Goal: Task Accomplishment & Management: Use online tool/utility

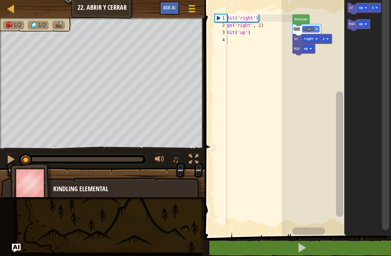
click at [226, 16] on div "1" at bounding box center [221, 17] width 12 height 7
click at [248, 81] on div "hit ( 'right' ) go ( 'right' , 2 ) hit ( 'up' )" at bounding box center [259, 126] width 67 height 225
click at [362, 56] on icon "Espacio de trabajo de Blockly" at bounding box center [368, 115] width 47 height 239
click at [300, 16] on icon "Espacio de trabajo de Blockly" at bounding box center [301, 20] width 17 height 12
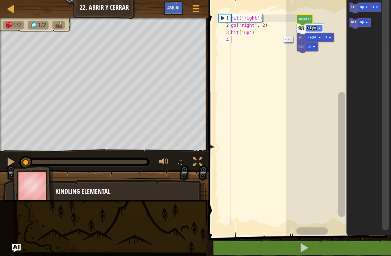
click at [254, 244] on button at bounding box center [304, 248] width 185 height 17
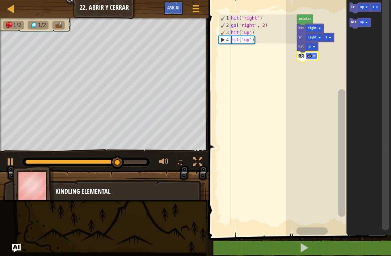
click at [308, 58] on rect "Espacio de trabajo de Blockly" at bounding box center [311, 56] width 11 height 6
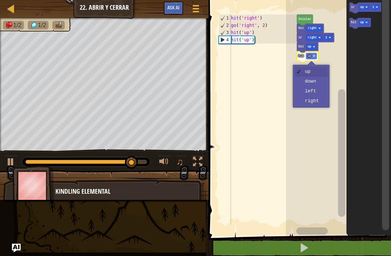
click at [371, 63] on icon "Espacio de trabajo de Blockly" at bounding box center [369, 115] width 45 height 239
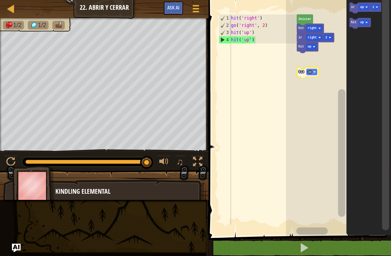
click at [302, 57] on rect "Espacio de trabajo de Blockly" at bounding box center [338, 115] width 105 height 239
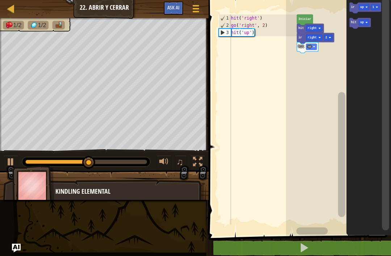
click at [316, 49] on rect "Espacio de trabajo de Blockly" at bounding box center [311, 47] width 11 height 6
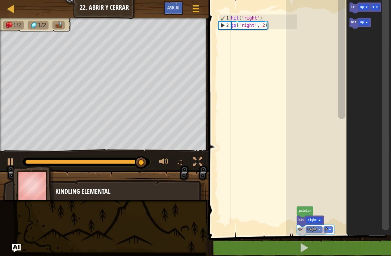
click at [346, 13] on rect "Espacio de trabajo de Blockly" at bounding box center [342, 112] width 9 height 230
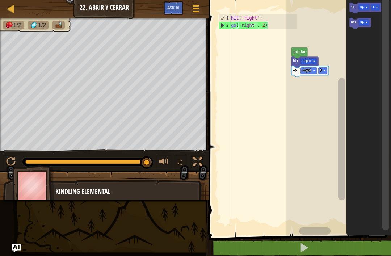
click at [356, 6] on icon "Espacio de trabajo de Blockly" at bounding box center [366, 8] width 32 height 11
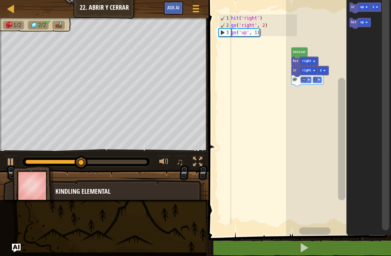
click at [354, 5] on text "ir" at bounding box center [353, 7] width 4 height 4
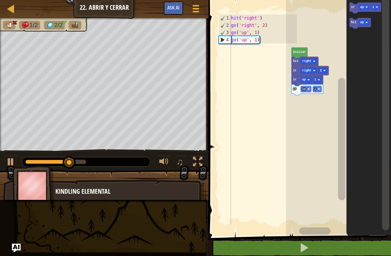
click at [304, 89] on text "up" at bounding box center [305, 89] width 4 height 4
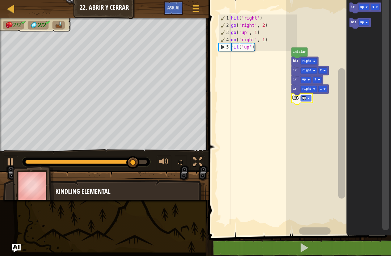
click at [360, 5] on rect "Espacio de trabajo de Blockly" at bounding box center [364, 7] width 11 height 6
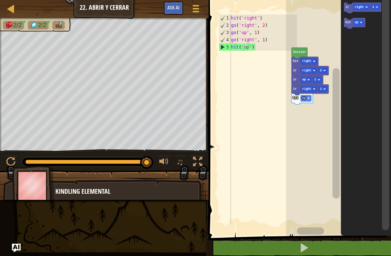
click at [346, 6] on text "ir" at bounding box center [348, 7] width 4 height 4
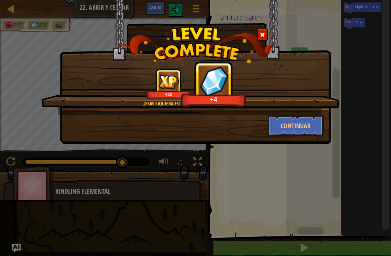
click at [301, 130] on button "Continuar" at bounding box center [296, 126] width 56 height 22
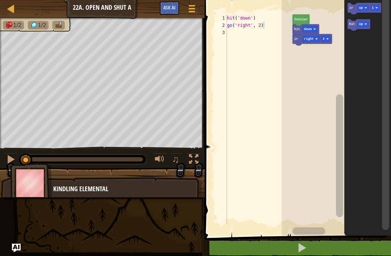
click at [307, 242] on button at bounding box center [302, 248] width 189 height 17
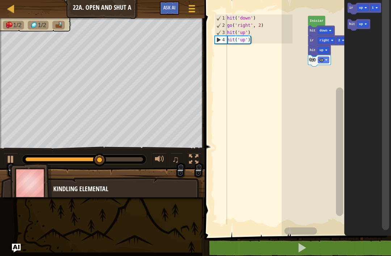
click at [290, 66] on rect "Espacio de trabajo de Blockly" at bounding box center [336, 115] width 109 height 239
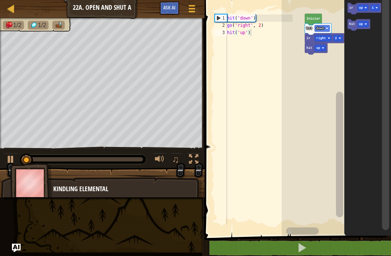
click at [353, 6] on text "ir" at bounding box center [352, 8] width 4 height 4
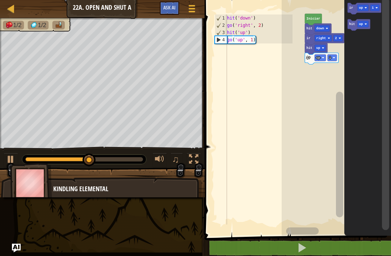
click at [366, 7] on rect "Espacio de trabajo de Blockly" at bounding box center [363, 8] width 11 height 7
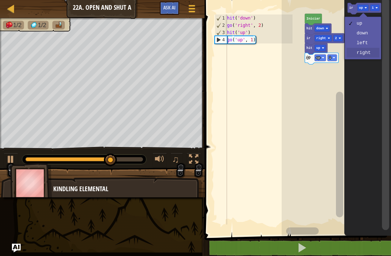
click at [367, 58] on icon "Espacio de trabajo de Blockly" at bounding box center [368, 115] width 47 height 239
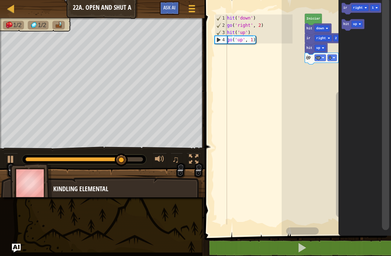
click at [343, 9] on icon "Espacio de trabajo de Blockly" at bounding box center [361, 9] width 39 height 12
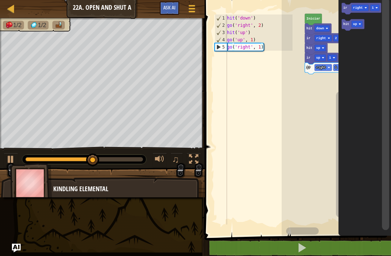
click at [346, 24] on text "hit" at bounding box center [347, 24] width 6 height 4
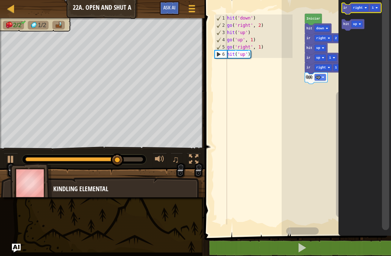
click at [352, 4] on icon "Espacio de trabajo de Blockly" at bounding box center [361, 9] width 39 height 12
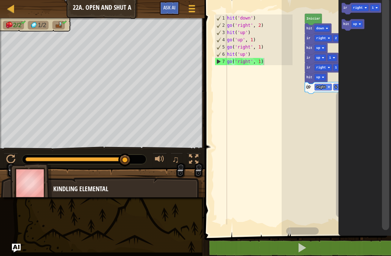
click at [356, 242] on button at bounding box center [302, 248] width 189 height 17
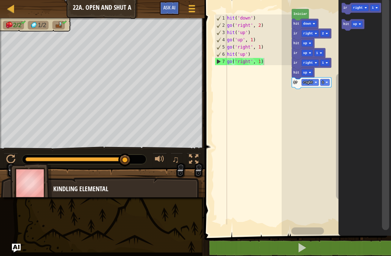
click at [313, 105] on rect "Espacio de trabajo de Blockly" at bounding box center [336, 115] width 109 height 239
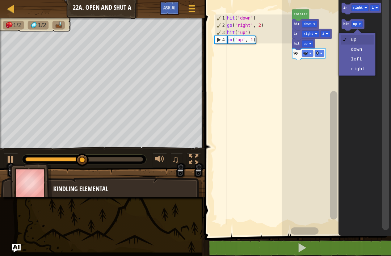
click at [352, 25] on rect "Espacio de trabajo de Blockly" at bounding box center [357, 24] width 11 height 7
click at [345, 6] on text "ir" at bounding box center [346, 8] width 4 height 4
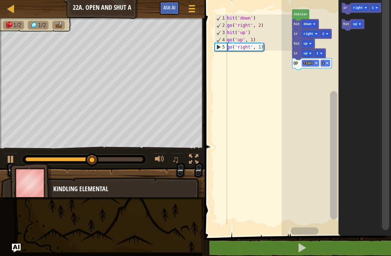
click at [348, 24] on text "hit" at bounding box center [347, 24] width 6 height 4
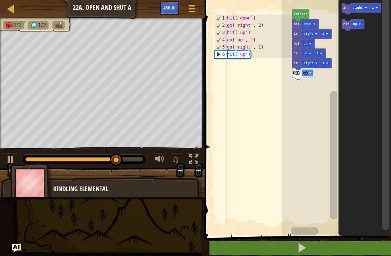
click at [346, 8] on text "ir" at bounding box center [346, 8] width 4 height 4
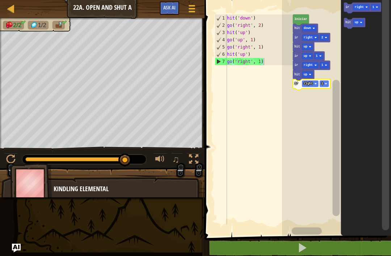
click at [222, 60] on div "7" at bounding box center [221, 61] width 12 height 7
type textarea "go('right', 1)"
click at [259, 91] on div "hit ( 'down' ) go ( 'right' , 2 ) hit ( 'up' ) go ( 'up' , 1 ) go ( 'right' , 1…" at bounding box center [259, 126] width 67 height 225
click at [250, 88] on div "hit ( 'down' ) go ( 'right' , 2 ) hit ( 'up' ) go ( 'up' , 1 ) go ( 'right' , 1…" at bounding box center [259, 126] width 67 height 225
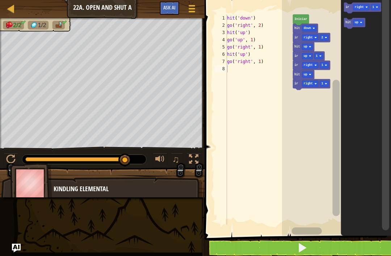
click at [366, 64] on icon "Espacio de trabajo de Blockly" at bounding box center [366, 115] width 50 height 239
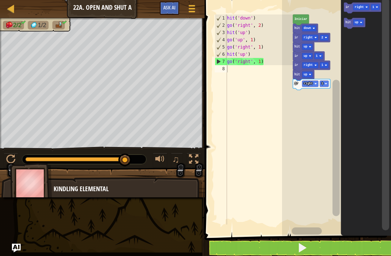
click at [5, 160] on button at bounding box center [11, 160] width 14 height 15
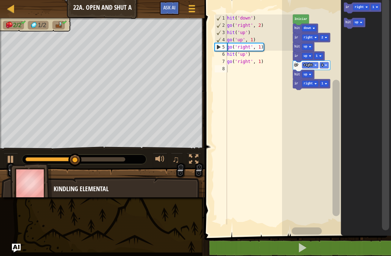
click at [5, 158] on button at bounding box center [11, 160] width 14 height 15
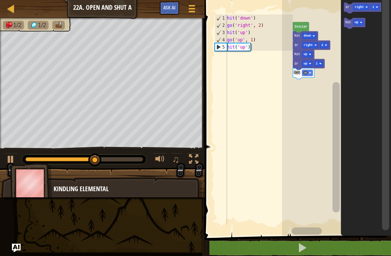
click at [306, 71] on rect "Espacio de trabajo de Blockly" at bounding box center [307, 73] width 11 height 6
click at [349, 11] on icon "Espacio de trabajo de Blockly" at bounding box center [362, 8] width 37 height 11
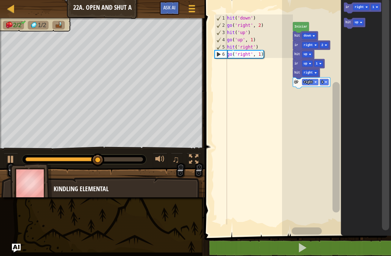
click at [326, 79] on rect "Espacio de trabajo de Blockly" at bounding box center [324, 82] width 9 height 6
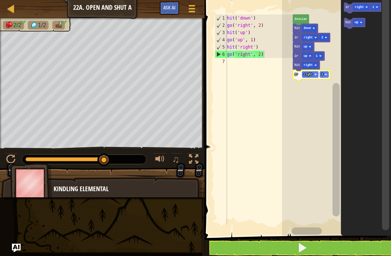
click at [300, 244] on span at bounding box center [302, 248] width 10 height 10
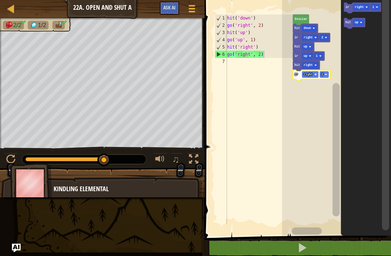
click at [324, 74] on rect "Espacio de trabajo de Blockly" at bounding box center [324, 74] width 9 height 6
click at [324, 72] on rect "Espacio de trabajo de Blockly" at bounding box center [324, 74] width 9 height 6
click at [322, 73] on text "1" at bounding box center [323, 75] width 2 height 4
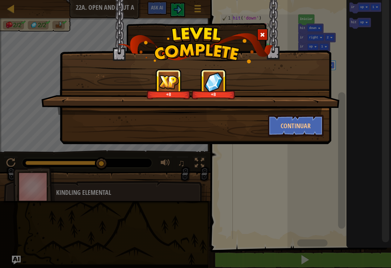
click at [310, 129] on button "Continuar" at bounding box center [296, 126] width 56 height 22
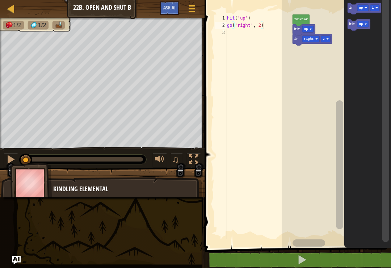
click at [336, 256] on button at bounding box center [302, 260] width 189 height 17
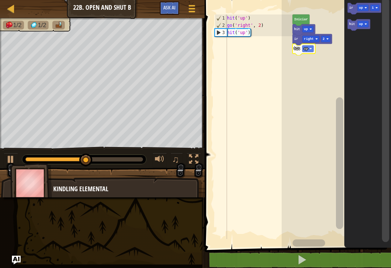
click at [297, 49] on text "hit" at bounding box center [298, 49] width 6 height 4
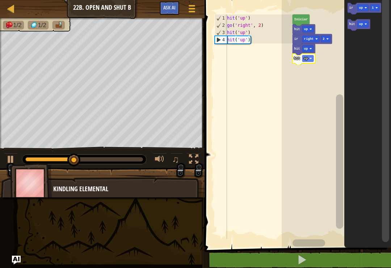
click at [296, 57] on text "hit" at bounding box center [298, 59] width 6 height 4
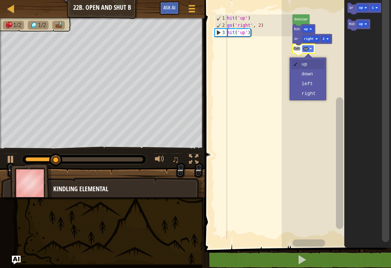
click at [307, 47] on text "up" at bounding box center [306, 49] width 4 height 4
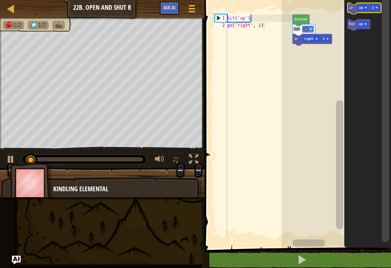
click at [350, 10] on icon "Espacio de trabajo de Blockly" at bounding box center [365, 9] width 34 height 12
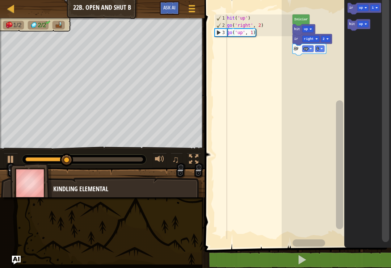
click at [352, 23] on text "hit" at bounding box center [353, 24] width 6 height 4
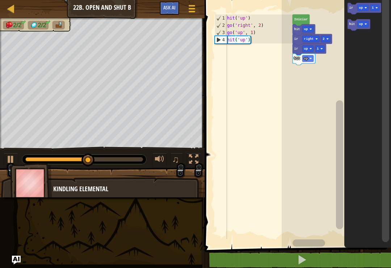
click at [354, 11] on icon "Espacio de trabajo de Blockly" at bounding box center [365, 9] width 34 height 12
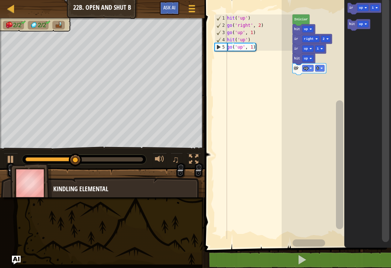
click at [311, 70] on rect "Espacio de trabajo de Blockly" at bounding box center [308, 68] width 11 height 7
click at [351, 10] on text "ir" at bounding box center [352, 8] width 4 height 4
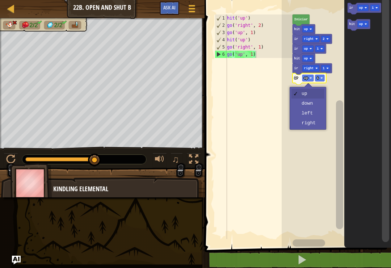
click at [307, 78] on text "up" at bounding box center [306, 78] width 4 height 4
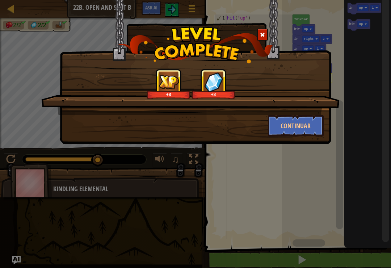
click at [309, 136] on button "Continuar" at bounding box center [296, 126] width 56 height 22
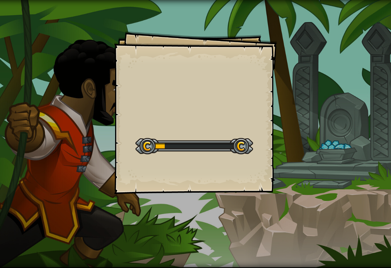
click at [293, 130] on div "Goals Start Level Error al cargar desde el servidor. Intenta refrescar la págin…" at bounding box center [195, 134] width 391 height 268
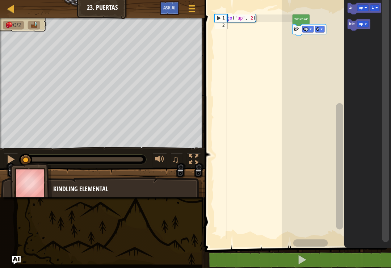
click at [322, 28] on rect "Espacio de trabajo de Blockly" at bounding box center [320, 29] width 9 height 7
click at [319, 34] on icon "Espacio de trabajo de Blockly" at bounding box center [310, 30] width 34 height 12
click at [319, 29] on text "3" at bounding box center [318, 30] width 2 height 4
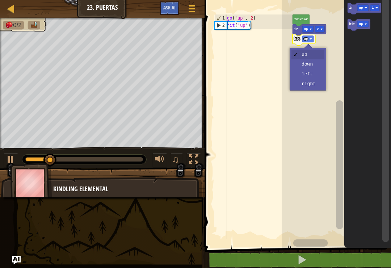
click at [310, 37] on rect "Espacio de trabajo de Blockly" at bounding box center [308, 39] width 11 height 7
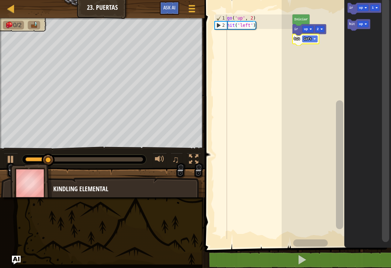
click at [314, 39] on image "Espacio de trabajo de Blockly" at bounding box center [315, 39] width 3 height 3
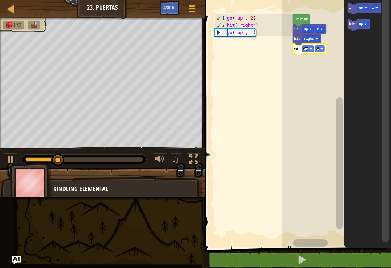
click at [308, 48] on text "up" at bounding box center [306, 49] width 4 height 4
click at [325, 47] on text "1" at bounding box center [324, 49] width 2 height 4
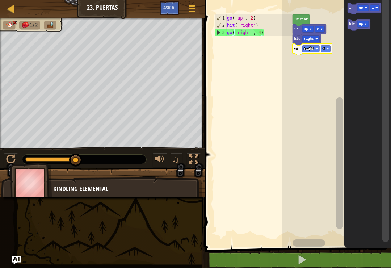
click at [311, 48] on text "right" at bounding box center [309, 49] width 10 height 4
click at [326, 48] on rect "Espacio de trabajo de Blockly" at bounding box center [325, 49] width 9 height 7
click at [325, 48] on text "3" at bounding box center [324, 49] width 2 height 4
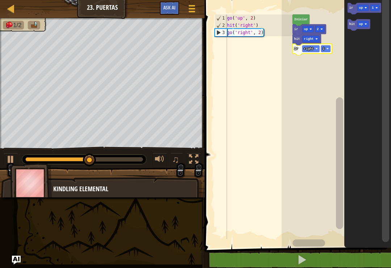
click at [361, 8] on text "up" at bounding box center [361, 8] width 4 height 4
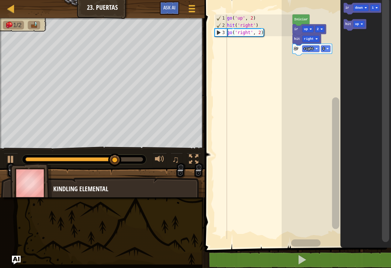
click at [345, 10] on icon "Espacio de trabajo de Blockly" at bounding box center [363, 9] width 38 height 12
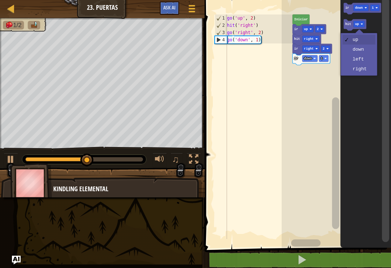
click at [362, 24] on image "Espacio de trabajo de Blockly" at bounding box center [362, 24] width 3 height 3
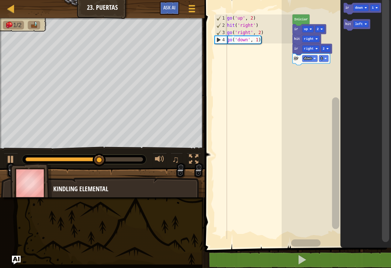
click at [367, 21] on rect "Espacio de trabajo de Blockly" at bounding box center [361, 24] width 15 height 7
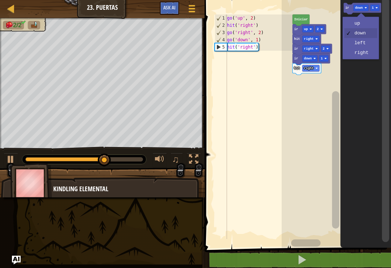
click at [364, 6] on rect "Espacio de trabajo de Blockly" at bounding box center [361, 8] width 15 height 7
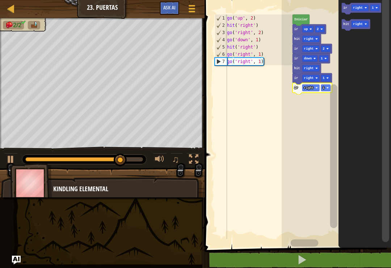
click at [363, 7] on text "right" at bounding box center [359, 8] width 10 height 4
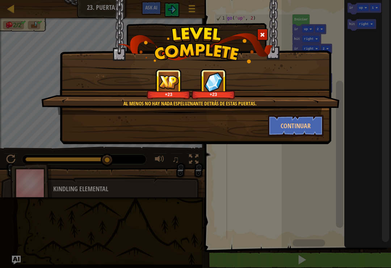
click at [299, 132] on button "Continuar" at bounding box center [296, 126] width 56 height 22
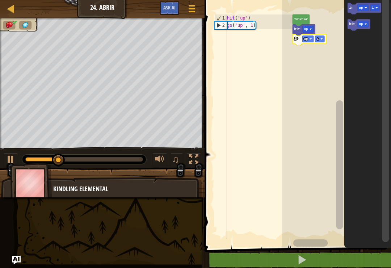
click at [322, 35] on icon "Espacio de trabajo de Blockly" at bounding box center [310, 40] width 34 height 12
click at [318, 39] on text "1" at bounding box center [318, 39] width 2 height 4
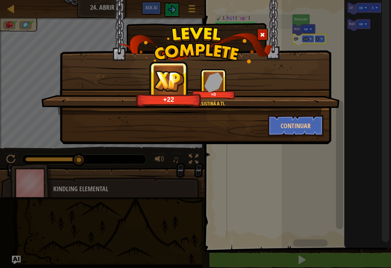
click at [323, 119] on button "Continuar" at bounding box center [296, 126] width 56 height 22
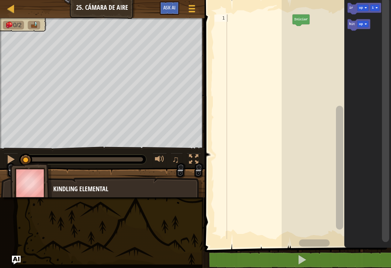
click at [361, 8] on text "up" at bounding box center [361, 8] width 4 height 4
click at [353, 8] on text "ir" at bounding box center [352, 8] width 4 height 4
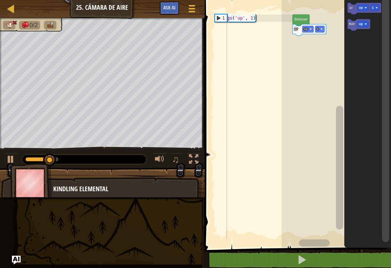
click at [306, 29] on text "up" at bounding box center [306, 30] width 4 height 4
click at [316, 26] on icon "Espacio de trabajo de Blockly" at bounding box center [312, 30] width 38 height 12
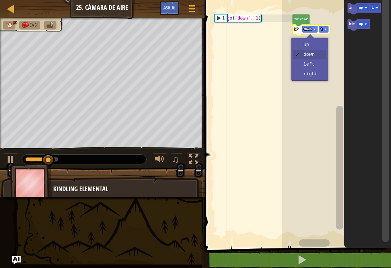
click at [310, 28] on text "down" at bounding box center [308, 30] width 8 height 4
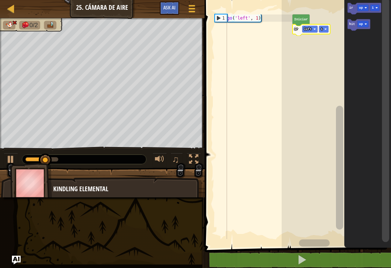
click at [314, 26] on rect "Espacio de trabajo de Blockly" at bounding box center [310, 29] width 15 height 7
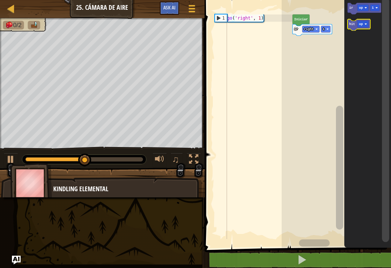
click at [363, 23] on text "up" at bounding box center [361, 24] width 4 height 4
click at [354, 25] on text "hit" at bounding box center [353, 24] width 6 height 4
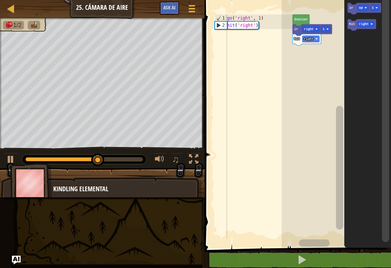
click at [353, 24] on text "hit" at bounding box center [353, 24] width 6 height 4
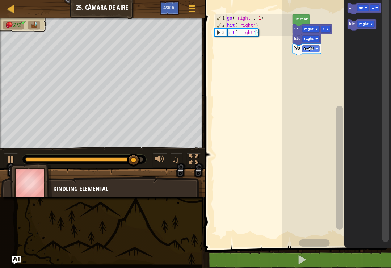
click at [368, 7] on rect "Espacio de trabajo de Blockly" at bounding box center [363, 8] width 11 height 7
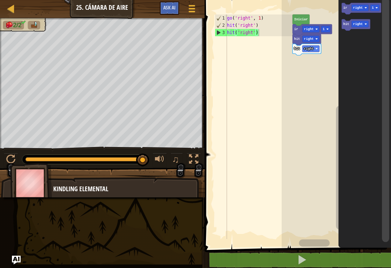
click at [347, 8] on text "ir" at bounding box center [346, 8] width 4 height 4
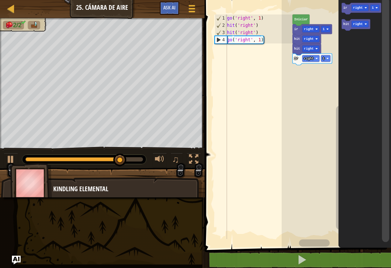
click at [329, 58] on image "Espacio de trabajo de Blockly" at bounding box center [328, 58] width 3 height 3
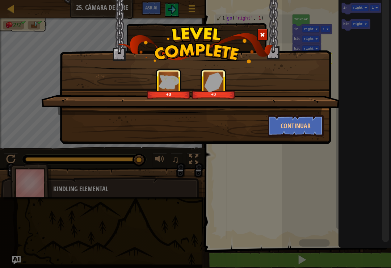
click at [306, 124] on button "Continuar" at bounding box center [296, 126] width 56 height 22
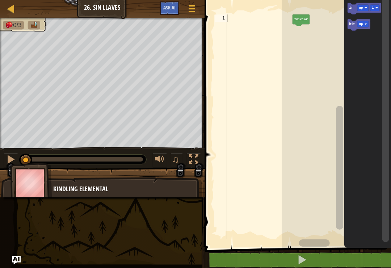
click at [362, 23] on text "up" at bounding box center [361, 24] width 4 height 4
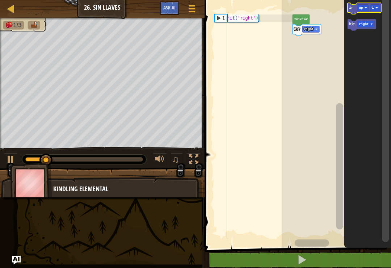
click at [362, 7] on text "up" at bounding box center [361, 8] width 4 height 4
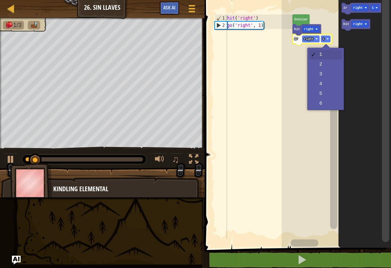
click at [327, 39] on image "Espacio de trabajo de Blockly" at bounding box center [328, 39] width 3 height 3
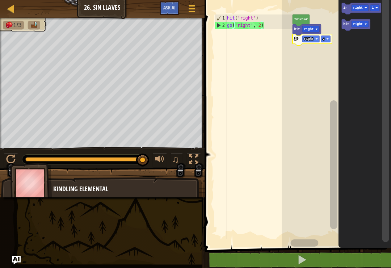
click at [364, 24] on rect "Espacio de trabajo de Blockly" at bounding box center [360, 24] width 17 height 7
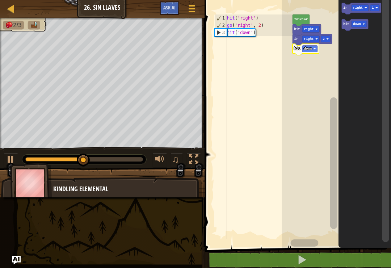
click at [359, 7] on text "right" at bounding box center [359, 8] width 10 height 4
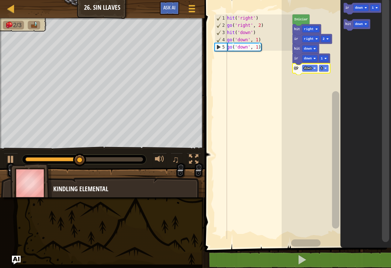
click at [361, 5] on rect "Espacio de trabajo de Blockly" at bounding box center [361, 8] width 15 height 7
click at [366, 26] on rect "Espacio de trabajo de Blockly" at bounding box center [361, 24] width 15 height 7
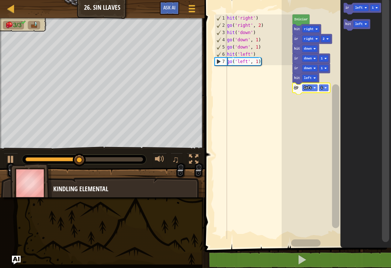
click at [327, 88] on rect "Espacio de trabajo de Blockly" at bounding box center [324, 88] width 9 height 7
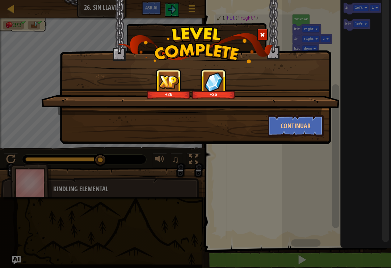
click at [307, 128] on button "Continuar" at bounding box center [296, 126] width 56 height 22
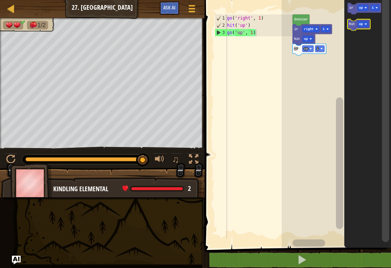
click at [360, 22] on text "up" at bounding box center [361, 24] width 4 height 4
click at [353, 25] on text "hit" at bounding box center [353, 24] width 6 height 4
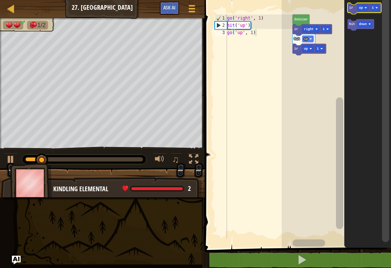
click at [358, 6] on rect "Espacio de trabajo de Blockly" at bounding box center [363, 8] width 11 height 7
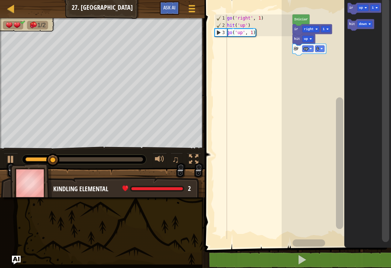
click at [355, 8] on icon "Espacio de trabajo de Blockly" at bounding box center [365, 9] width 34 height 12
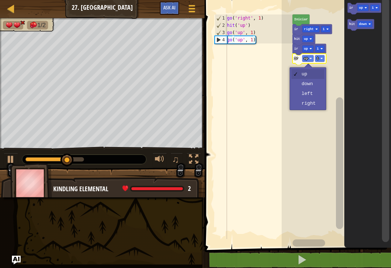
click at [307, 58] on text "up" at bounding box center [306, 59] width 4 height 4
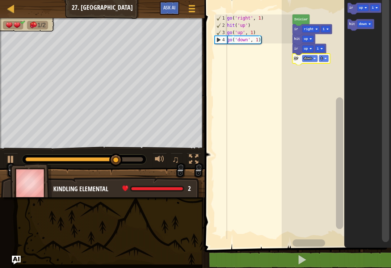
click at [324, 58] on rect "Espacio de trabajo de Blockly" at bounding box center [324, 58] width 9 height 7
click at [318, 47] on rect "Espacio de trabajo de Blockly" at bounding box center [320, 49] width 9 height 7
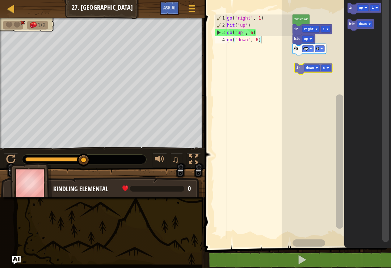
click at [303, 61] on rect "Espacio de trabajo de Blockly" at bounding box center [336, 121] width 109 height 251
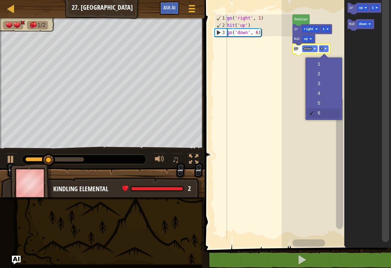
click at [323, 49] on text "6" at bounding box center [322, 49] width 2 height 4
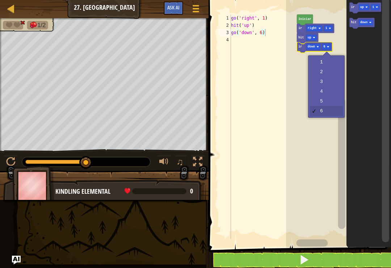
click at [331, 49] on rect "Espacio de trabajo de Blockly" at bounding box center [326, 47] width 9 height 6
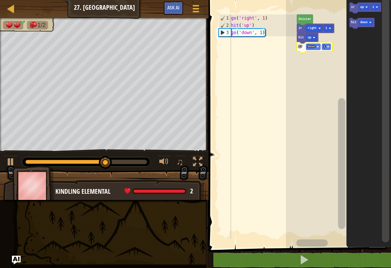
click at [351, 6] on icon "Espacio de trabajo de Blockly" at bounding box center [366, 8] width 32 height 11
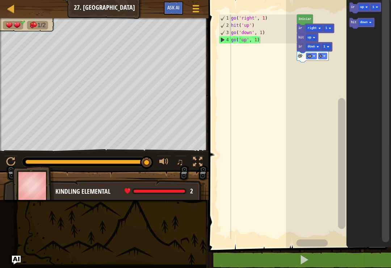
click at [351, 6] on icon "Espacio de trabajo de Blockly" at bounding box center [366, 8] width 32 height 11
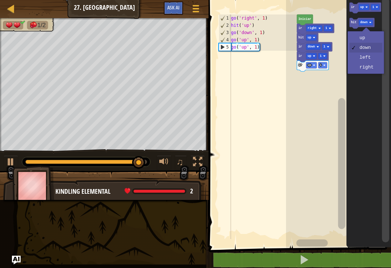
click at [368, 21] on rect "Espacio de trabajo de Blockly" at bounding box center [366, 23] width 14 height 6
click at [374, 21] on icon "Espacio de trabajo de Blockly" at bounding box center [362, 23] width 25 height 11
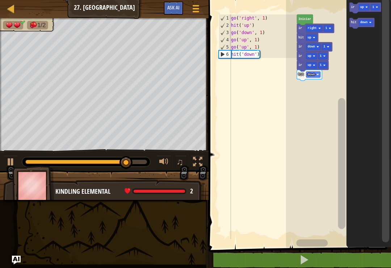
click at [364, 6] on rect "Espacio de trabajo de Blockly" at bounding box center [364, 7] width 11 height 6
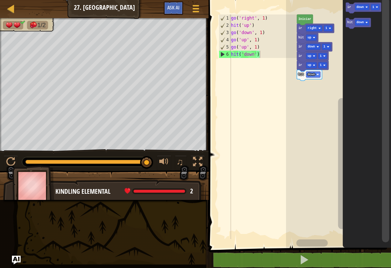
click at [350, 7] on text "ir" at bounding box center [350, 7] width 4 height 4
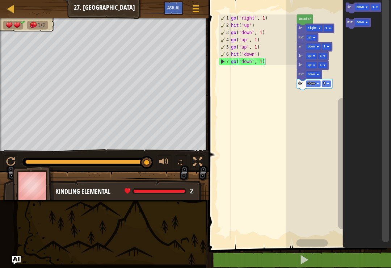
click at [364, 6] on text "down" at bounding box center [360, 7] width 7 height 4
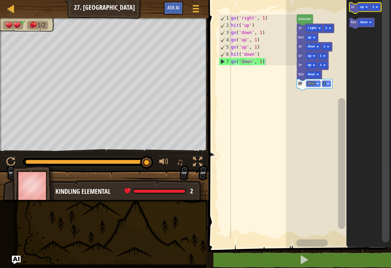
click at [352, 4] on icon "Espacio de trabajo de Blockly" at bounding box center [366, 8] width 32 height 11
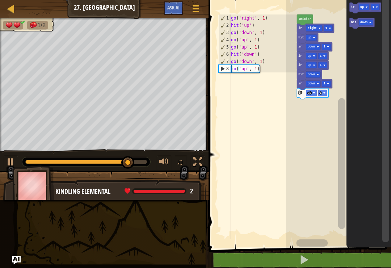
click at [363, 7] on text "up" at bounding box center [362, 7] width 4 height 4
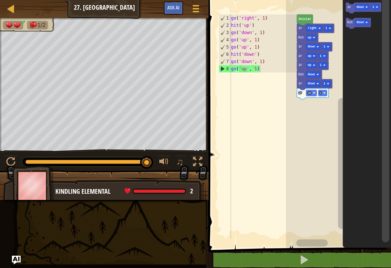
click at [349, 8] on text "ir" at bounding box center [350, 7] width 4 height 4
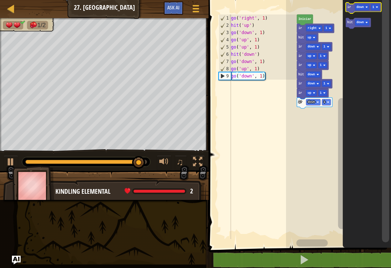
click at [363, 6] on text "down" at bounding box center [360, 7] width 7 height 4
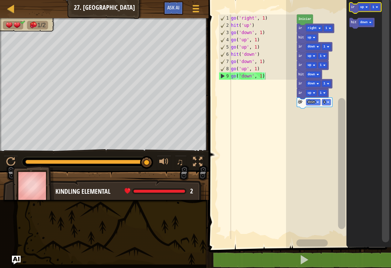
click at [353, 4] on icon "Espacio de trabajo de Blockly" at bounding box center [366, 8] width 32 height 11
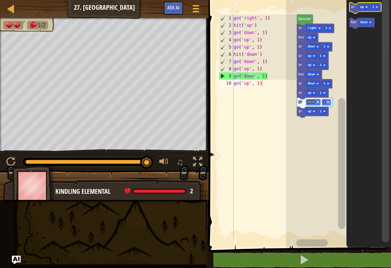
click at [363, 5] on text "up" at bounding box center [362, 7] width 4 height 4
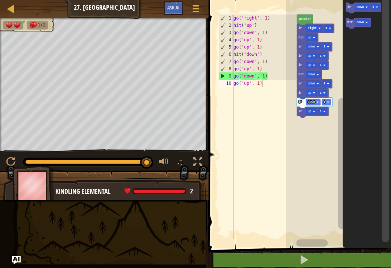
click at [4, 152] on div "♫" at bounding box center [104, 160] width 209 height 22
click at [6, 163] on button at bounding box center [11, 162] width 14 height 15
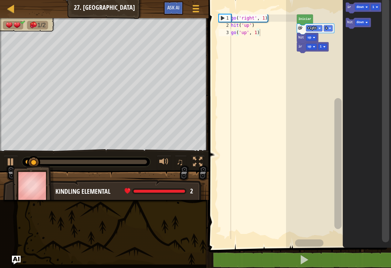
click at [348, 26] on icon "Espacio de trabajo de Blockly" at bounding box center [358, 23] width 25 height 11
click at [347, 9] on icon "Espacio de trabajo de Blockly" at bounding box center [364, 8] width 36 height 11
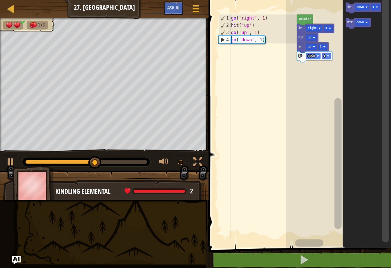
click at [367, 12] on rect "Espacio de trabajo de Blockly" at bounding box center [364, 8] width 36 height 11
click at [360, 7] on text "down" at bounding box center [360, 7] width 7 height 4
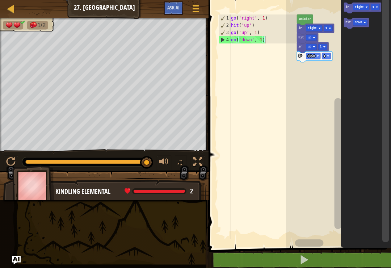
click at [378, 4] on rect "Espacio de trabajo de Blockly" at bounding box center [375, 7] width 9 height 6
click at [350, 5] on icon "Espacio de trabajo de Blockly" at bounding box center [362, 8] width 37 height 11
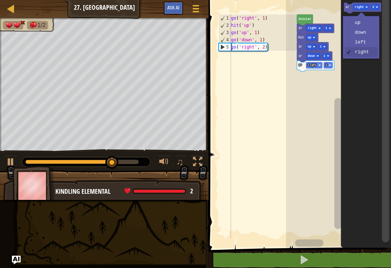
click at [363, 7] on text "right" at bounding box center [359, 7] width 9 height 4
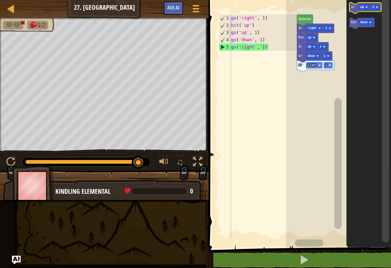
click at [358, 8] on icon "Espacio de trabajo de Blockly" at bounding box center [366, 8] width 32 height 11
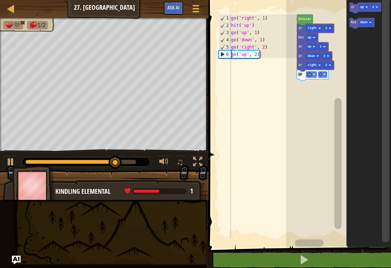
click at [378, 8] on image "Espacio de trabajo de Blockly" at bounding box center [377, 7] width 2 height 2
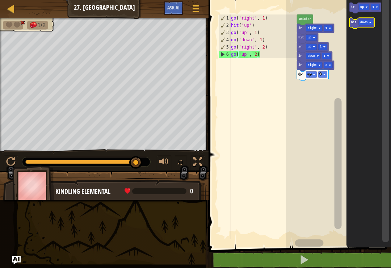
click at [354, 25] on icon "Espacio de trabajo de Blockly" at bounding box center [362, 23] width 25 height 11
click at [368, 20] on rect "Espacio de trabajo de Blockly" at bounding box center [366, 23] width 14 height 6
click at [311, 85] on text "down" at bounding box center [311, 84] width 7 height 4
click at [310, 73] on text "up" at bounding box center [310, 75] width 4 height 4
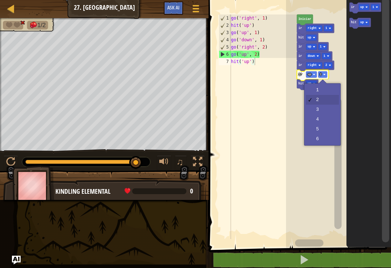
click at [324, 74] on image "Espacio de trabajo de Blockly" at bounding box center [325, 75] width 2 height 2
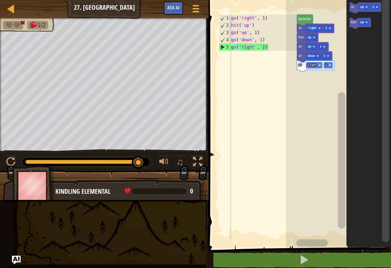
click at [369, 29] on rect "Espacio de trabajo de Blockly" at bounding box center [362, 23] width 25 height 11
click at [327, 133] on text "2" at bounding box center [328, 133] width 2 height 4
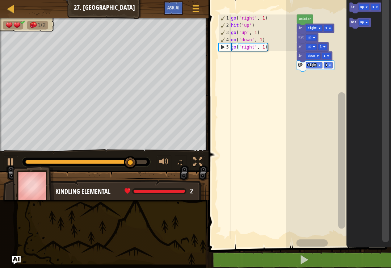
click at [352, 24] on text "hit" at bounding box center [353, 23] width 5 height 4
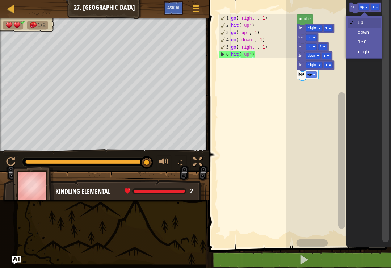
click at [364, 7] on text "up" at bounding box center [362, 7] width 4 height 4
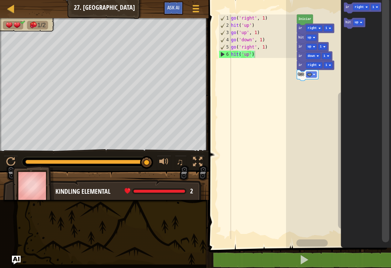
click at [348, 8] on text "ir" at bounding box center [348, 7] width 4 height 4
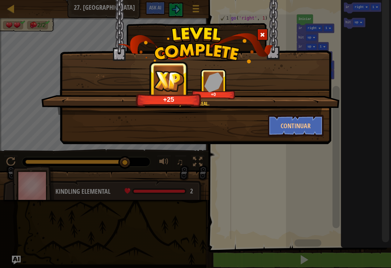
click at [305, 122] on button "Continuar" at bounding box center [296, 126] width 56 height 22
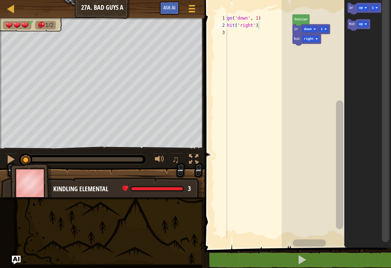
click at [325, 256] on button at bounding box center [302, 260] width 189 height 17
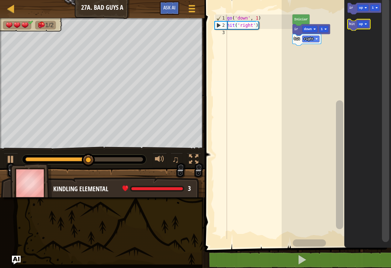
click at [362, 23] on text "up" at bounding box center [361, 24] width 4 height 4
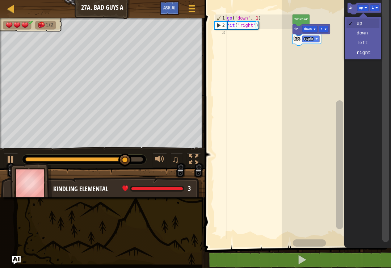
click at [362, 7] on text "up" at bounding box center [361, 8] width 4 height 4
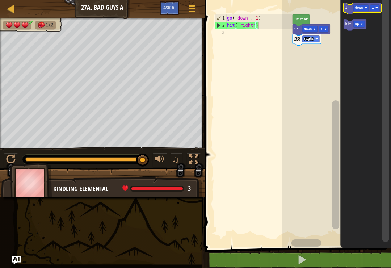
click at [358, 8] on text "down" at bounding box center [359, 8] width 8 height 4
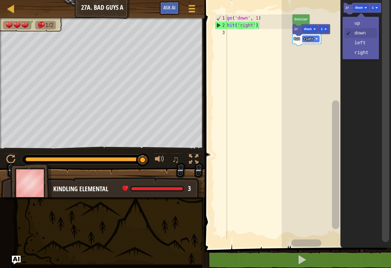
click at [347, 8] on text "ir" at bounding box center [348, 8] width 4 height 4
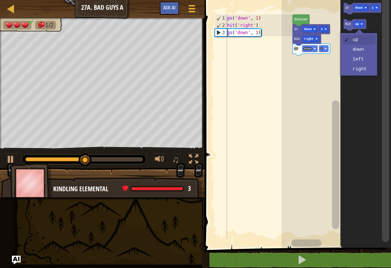
click at [358, 24] on text "up" at bounding box center [357, 24] width 4 height 4
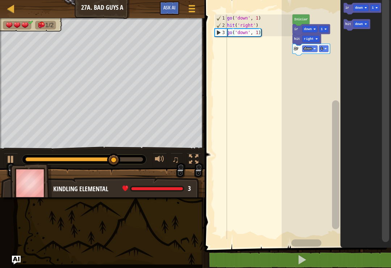
click at [345, 25] on icon "Espacio de trabajo de Blockly" at bounding box center [357, 25] width 26 height 12
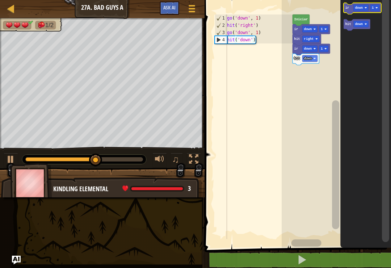
click at [348, 5] on icon "Espacio de trabajo de Blockly" at bounding box center [363, 9] width 38 height 12
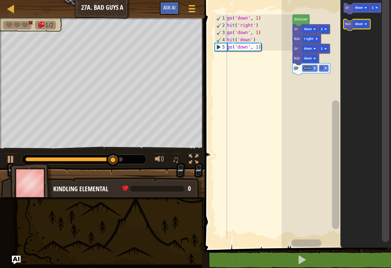
click at [347, 28] on icon "Espacio de trabajo de Blockly" at bounding box center [357, 25] width 26 height 12
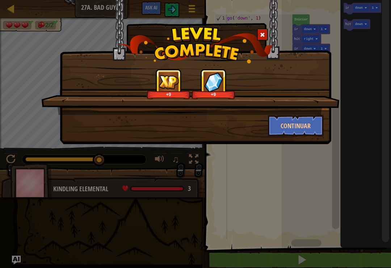
click at [298, 117] on button "Continuar" at bounding box center [296, 126] width 56 height 22
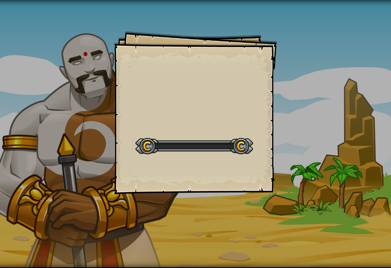
click at [296, 122] on div "Goals Start Level Error al cargar desde el servidor. Intenta refrescar la págin…" at bounding box center [195, 134] width 391 height 268
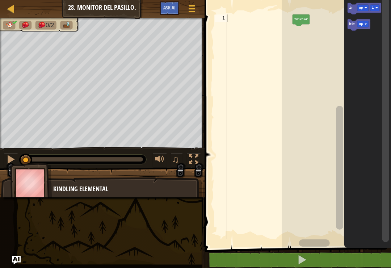
click at [368, 12] on icon "Espacio de trabajo de Blockly" at bounding box center [365, 9] width 34 height 12
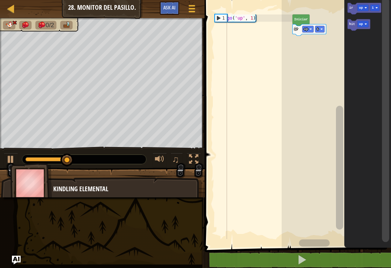
click at [308, 28] on text "up" at bounding box center [306, 30] width 4 height 4
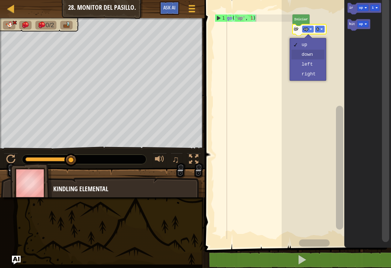
click at [317, 57] on rect "Espacio de trabajo de Blockly" at bounding box center [336, 121] width 109 height 251
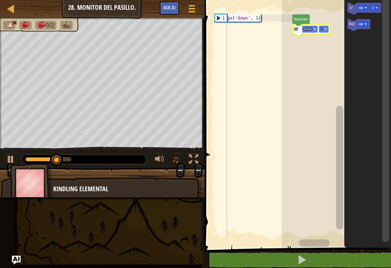
click at [316, 26] on icon "Espacio de trabajo de Blockly" at bounding box center [312, 30] width 38 height 12
click at [318, 25] on icon "Espacio de trabajo de Blockly" at bounding box center [312, 30] width 38 height 12
click at [310, 28] on text "down" at bounding box center [308, 30] width 8 height 4
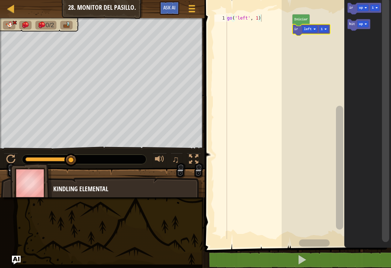
click at [319, 65] on rect "Espacio de trabajo de Blockly" at bounding box center [336, 121] width 109 height 251
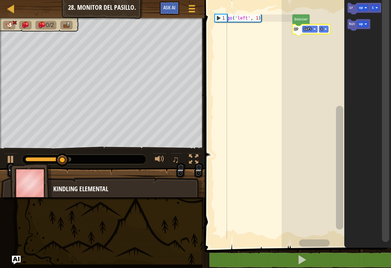
click at [312, 25] on icon "Espacio de trabajo de Blockly" at bounding box center [312, 30] width 38 height 12
click at [313, 28] on rect "Espacio de trabajo de Blockly" at bounding box center [310, 29] width 15 height 7
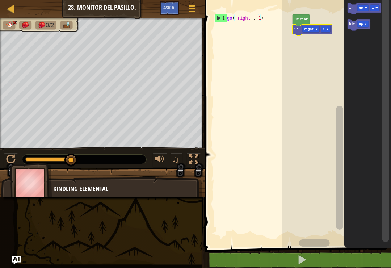
click at [317, 79] on rect "Espacio de trabajo de Blockly" at bounding box center [336, 121] width 109 height 251
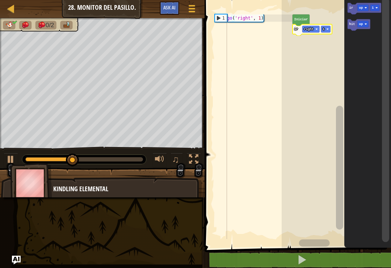
click at [352, 28] on icon "Espacio de trabajo de Blockly" at bounding box center [359, 25] width 23 height 12
click at [350, 24] on text "hit" at bounding box center [353, 24] width 6 height 4
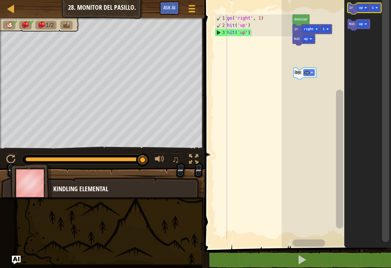
click at [362, 7] on text "up" at bounding box center [361, 8] width 4 height 4
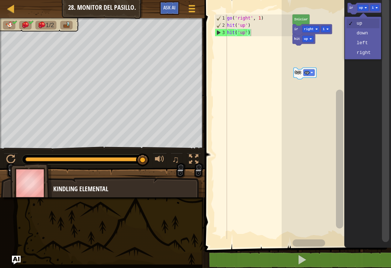
click at [368, 51] on icon "Espacio de trabajo de Blockly" at bounding box center [368, 121] width 47 height 251
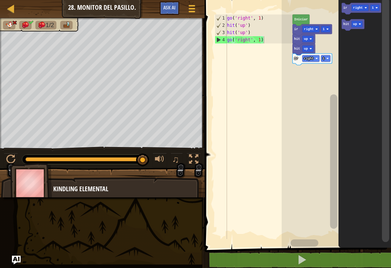
click at [344, 28] on icon "Espacio de trabajo de Blockly" at bounding box center [353, 25] width 23 height 12
click at [347, 30] on icon "Espacio de trabajo de Blockly" at bounding box center [353, 25] width 23 height 12
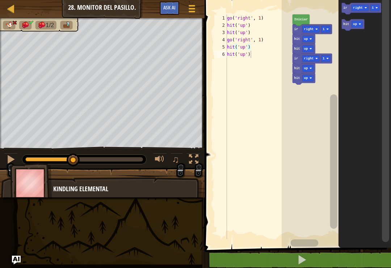
click at [350, 27] on icon "Espacio de trabajo de Blockly" at bounding box center [353, 25] width 23 height 12
click at [348, 26] on text "hit" at bounding box center [347, 24] width 6 height 4
click at [349, 23] on text "hit" at bounding box center [347, 24] width 6 height 4
click at [349, 22] on icon "Espacio de trabajo de Blockly" at bounding box center [353, 25] width 23 height 12
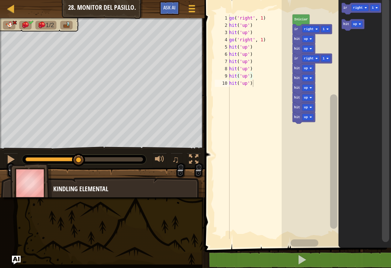
click at [348, 20] on rect "Espacio de trabajo de Blockly" at bounding box center [353, 25] width 23 height 12
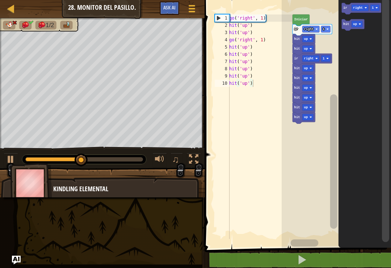
click at [349, 21] on icon "Espacio de trabajo de Blockly" at bounding box center [353, 25] width 23 height 12
click at [347, 20] on rect "Espacio de trabajo de Blockly" at bounding box center [353, 25] width 23 height 12
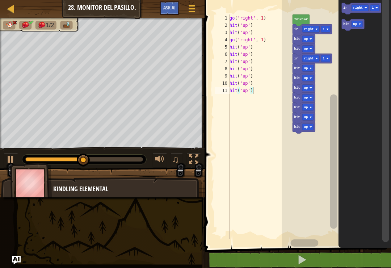
click at [347, 21] on icon "Espacio de trabajo de Blockly" at bounding box center [353, 25] width 23 height 12
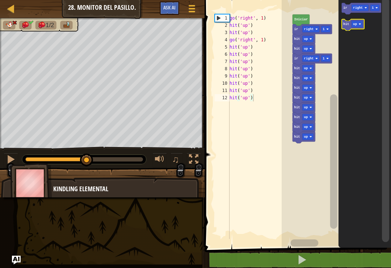
click at [348, 23] on text "hit" at bounding box center [347, 24] width 6 height 4
click at [349, 25] on text "hit" at bounding box center [347, 24] width 6 height 4
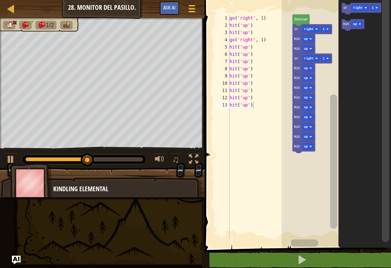
click at [351, 26] on icon "Espacio de trabajo de Blockly" at bounding box center [353, 25] width 23 height 12
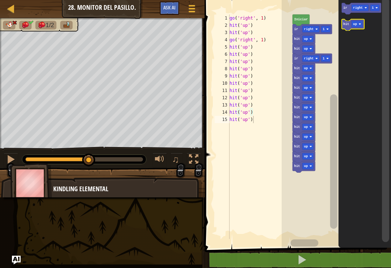
click at [349, 26] on text "hit" at bounding box center [347, 24] width 6 height 4
click at [347, 25] on text "hit" at bounding box center [347, 24] width 6 height 4
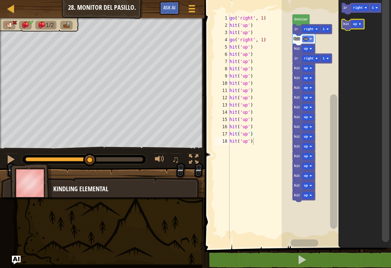
click at [347, 26] on text "hit" at bounding box center [347, 24] width 6 height 4
click at [349, 24] on text "hit" at bounding box center [347, 24] width 6 height 4
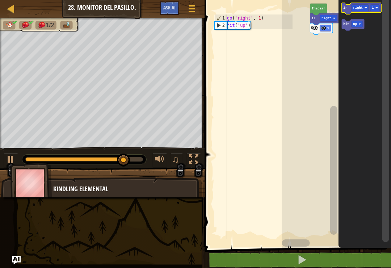
click at [346, 7] on text "ir" at bounding box center [346, 8] width 4 height 4
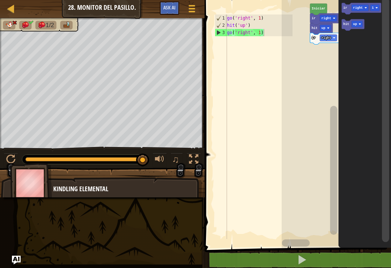
click at [357, 23] on text "up" at bounding box center [356, 24] width 4 height 4
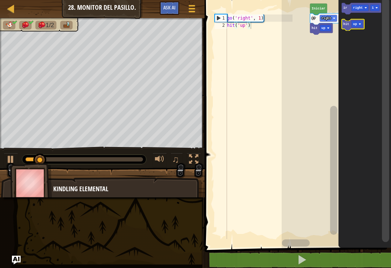
click at [357, 22] on rect "Espacio de trabajo de Blockly" at bounding box center [357, 24] width 11 height 7
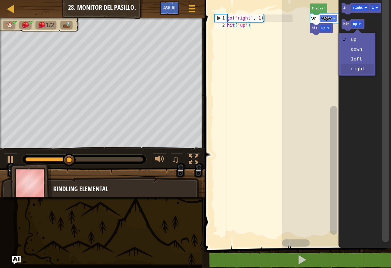
click at [363, 71] on icon "Espacio de trabajo de Blockly" at bounding box center [365, 121] width 53 height 251
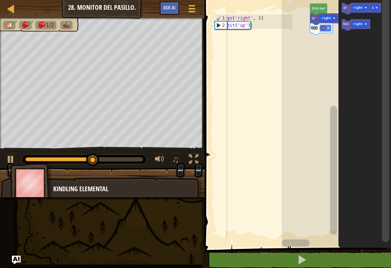
click at [347, 25] on text "hit" at bounding box center [347, 24] width 6 height 4
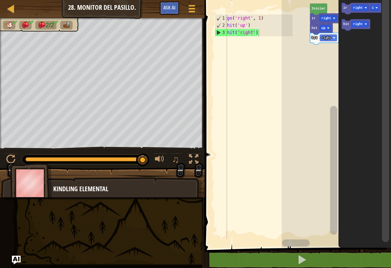
click at [354, 7] on text "right" at bounding box center [359, 8] width 10 height 4
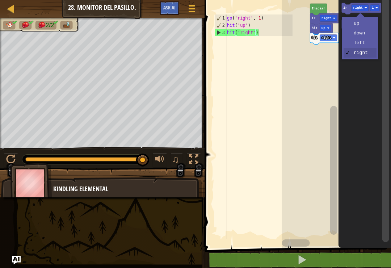
click at [346, 7] on text "ir" at bounding box center [346, 8] width 4 height 4
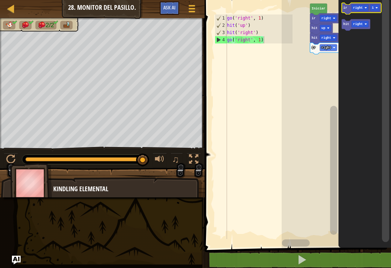
click at [373, 9] on text "1" at bounding box center [373, 8] width 2 height 4
click at [345, 8] on text "ir" at bounding box center [346, 8] width 4 height 4
click at [329, 257] on button at bounding box center [302, 260] width 189 height 17
click at [327, 57] on text "right" at bounding box center [327, 58] width 10 height 4
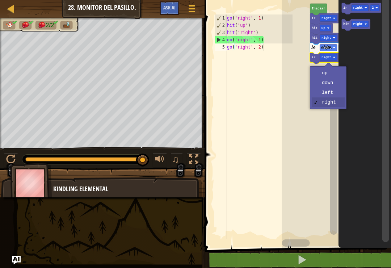
click at [329, 106] on rect "Espacio de trabajo de Blockly" at bounding box center [336, 121] width 109 height 251
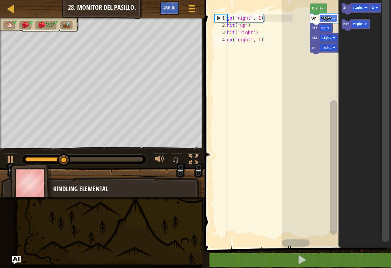
click at [391, 261] on button at bounding box center [302, 260] width 189 height 17
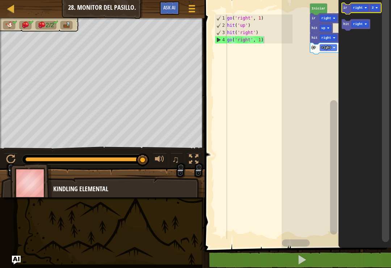
click at [362, 7] on text "right" at bounding box center [359, 8] width 10 height 4
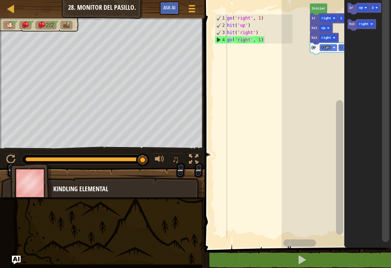
click at [363, 24] on text "right" at bounding box center [364, 24] width 10 height 4
click at [362, 7] on text "up" at bounding box center [361, 8] width 4 height 4
click at [368, 55] on icon "Espacio de trabajo de Blockly" at bounding box center [368, 121] width 47 height 251
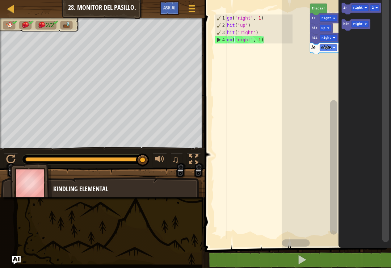
click at [346, 7] on text "ir" at bounding box center [346, 8] width 4 height 4
click at [9, 159] on div at bounding box center [10, 159] width 9 height 9
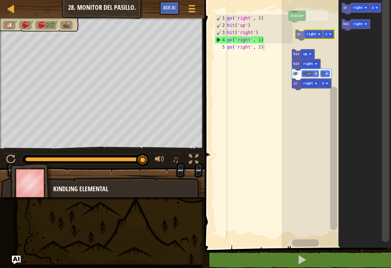
click at [299, 29] on rect "Espacio de trabajo de Blockly" at bounding box center [336, 121] width 109 height 251
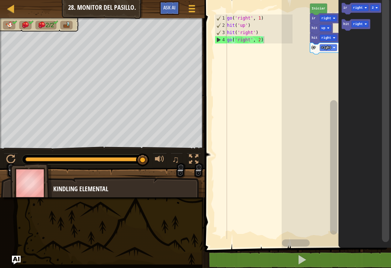
click at [10, 153] on button at bounding box center [11, 160] width 14 height 15
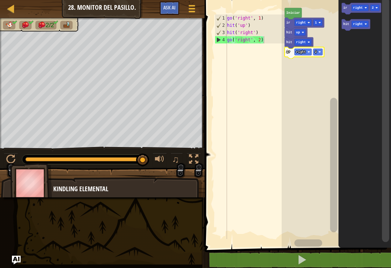
click at [315, 52] on rect "Espacio de trabajo de Blockly" at bounding box center [318, 52] width 9 height 7
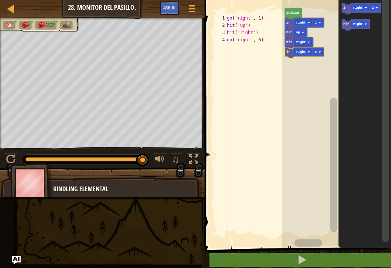
click at [323, 121] on rect "Espacio de trabajo de Blockly" at bounding box center [336, 121] width 109 height 251
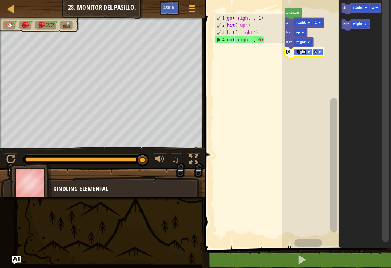
click at [3, 148] on div "♫" at bounding box center [102, 158] width 205 height 22
click at [7, 153] on button at bounding box center [11, 160] width 14 height 15
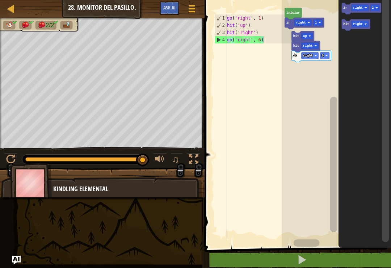
click at [327, 94] on rect "Espacio de trabajo de Blockly" at bounding box center [336, 121] width 109 height 251
click at [342, 75] on icon "Espacio de trabajo de Blockly" at bounding box center [365, 121] width 53 height 251
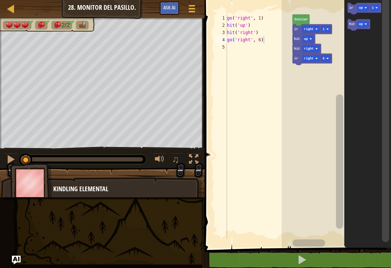
click at [347, 253] on button at bounding box center [302, 260] width 189 height 17
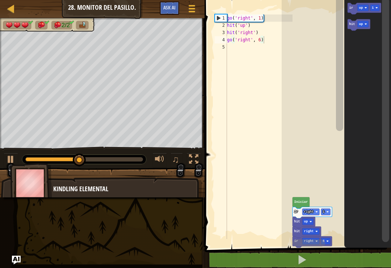
click at [335, 58] on rect "Espacio de trabajo de Blockly" at bounding box center [336, 121] width 109 height 251
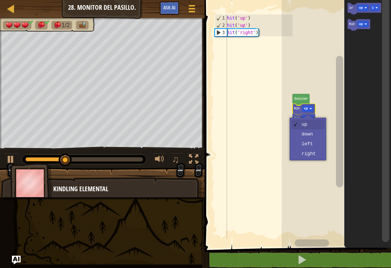
click at [310, 107] on rect "Espacio de trabajo de Blockly" at bounding box center [308, 108] width 11 height 7
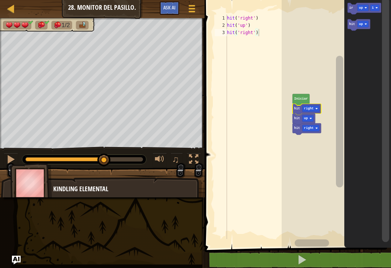
click at [319, 154] on rect "Espacio de trabajo de Blockly" at bounding box center [336, 121] width 109 height 251
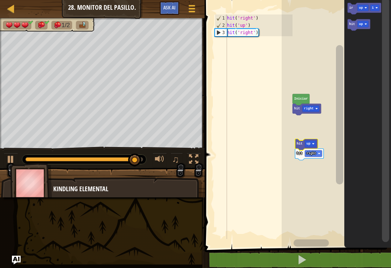
click at [350, 9] on text "ir" at bounding box center [352, 8] width 4 height 4
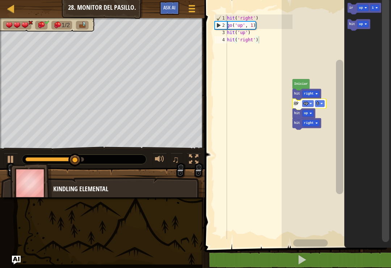
click at [306, 103] on text "up" at bounding box center [306, 104] width 4 height 4
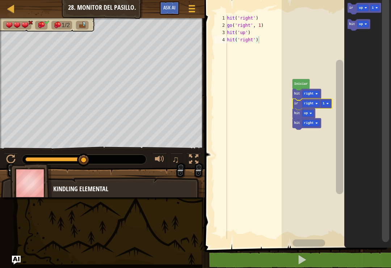
click at [318, 151] on rect "Espacio de trabajo de Blockly" at bounding box center [336, 121] width 109 height 251
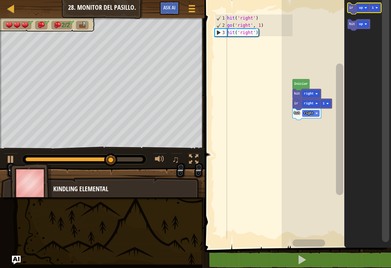
click at [354, 9] on icon "Espacio de trabajo de Blockly" at bounding box center [365, 9] width 34 height 12
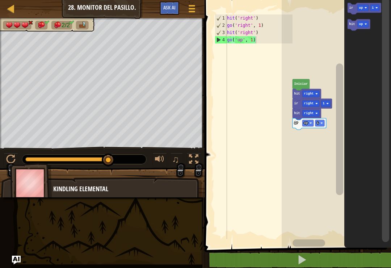
click at [306, 123] on text "up" at bounding box center [306, 123] width 4 height 4
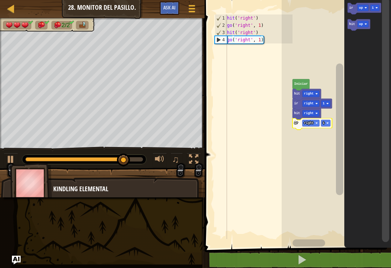
click at [324, 125] on text "1" at bounding box center [324, 123] width 2 height 4
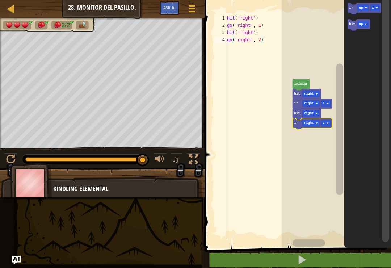
click at [325, 151] on rect "Espacio de trabajo de Blockly" at bounding box center [336, 121] width 109 height 251
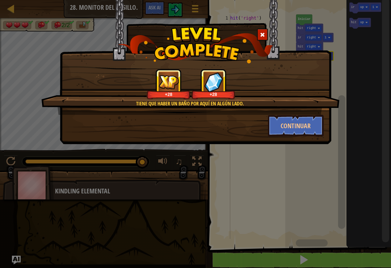
click at [310, 124] on button "Continuar" at bounding box center [296, 126] width 56 height 22
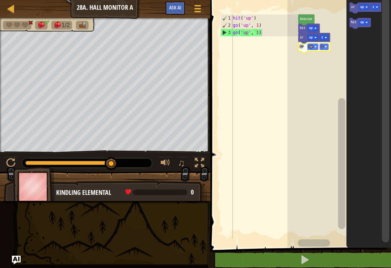
click at [204, 158] on div at bounding box center [199, 162] width 9 height 9
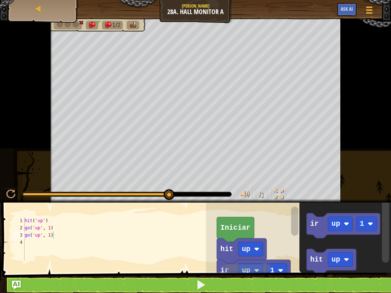
click at [281, 196] on div at bounding box center [278, 194] width 9 height 9
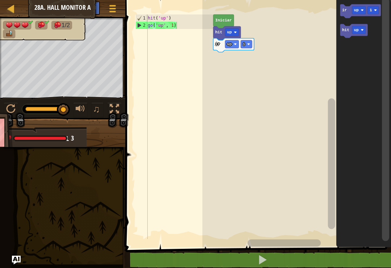
click at [360, 28] on rect "Espacio de trabajo de Blockly" at bounding box center [359, 30] width 14 height 8
click at [362, 8] on rect "Espacio de trabajo de Blockly" at bounding box center [359, 10] width 14 height 8
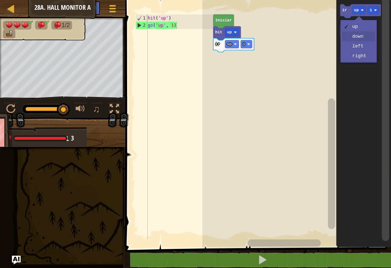
click at [361, 37] on rect "Espacio de trabajo de Blockly" at bounding box center [354, 31] width 28 height 14
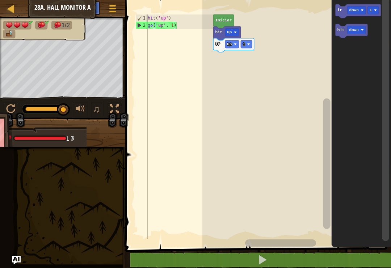
click at [338, 10] on icon "Espacio de trabajo de Blockly" at bounding box center [358, 11] width 46 height 14
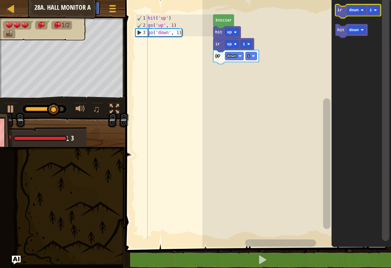
click at [339, 11] on text "ir" at bounding box center [340, 10] width 5 height 4
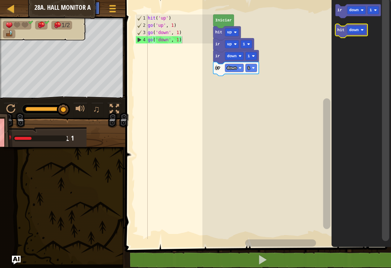
click at [338, 32] on icon "Espacio de trabajo de Blockly" at bounding box center [351, 31] width 32 height 14
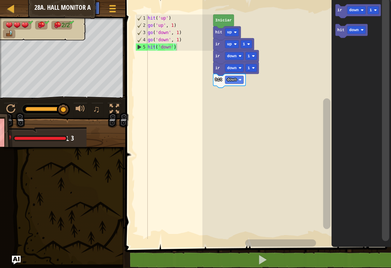
click at [339, 12] on text "ir" at bounding box center [340, 10] width 5 height 4
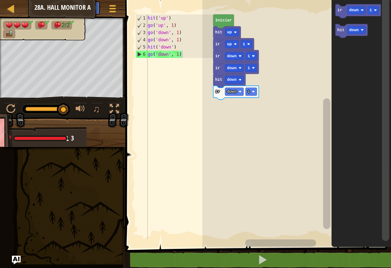
click at [339, 10] on text "ir" at bounding box center [340, 10] width 5 height 4
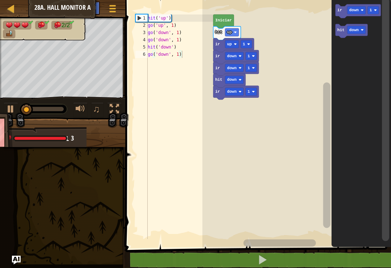
click at [249, 93] on text "1" at bounding box center [248, 91] width 3 height 4
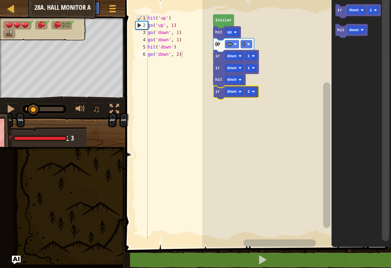
click at [250, 120] on rect "Espacio de trabajo de Blockly" at bounding box center [297, 121] width 189 height 251
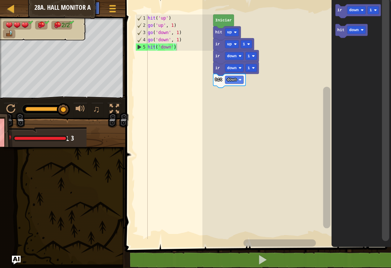
click at [278, 263] on button at bounding box center [263, 260] width 268 height 17
click at [339, 29] on text "hit" at bounding box center [341, 30] width 7 height 4
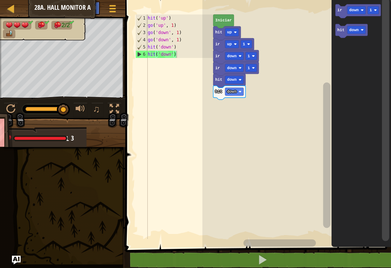
click at [235, 92] on text "down" at bounding box center [231, 91] width 9 height 4
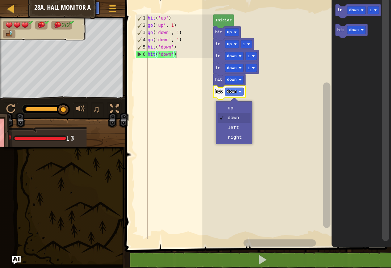
click at [274, 86] on rect "Espacio de trabajo de Blockly" at bounding box center [297, 121] width 189 height 251
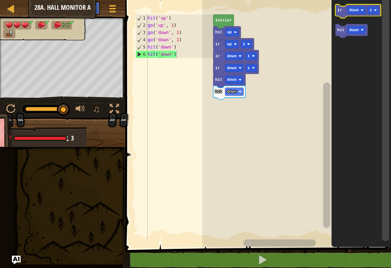
click at [347, 9] on icon "Espacio de trabajo de Blockly" at bounding box center [358, 11] width 46 height 14
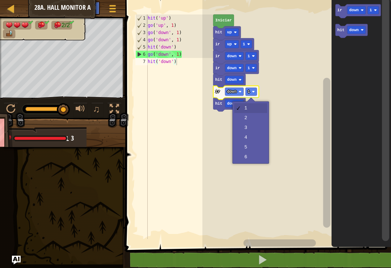
click at [249, 92] on text "1" at bounding box center [248, 91] width 3 height 4
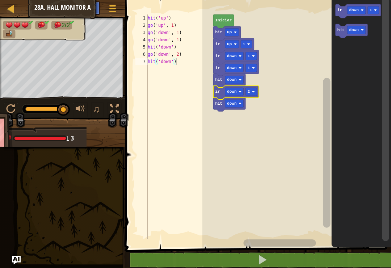
click at [250, 119] on rect "Espacio de trabajo de Blockly" at bounding box center [297, 121] width 189 height 251
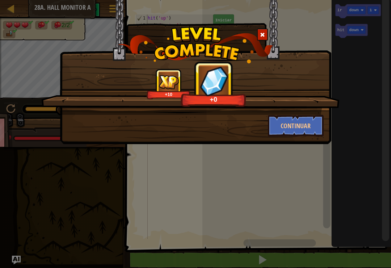
click at [301, 147] on div "+10 +0 Continuar" at bounding box center [195, 134] width 391 height 268
click at [300, 127] on button "Continuar" at bounding box center [296, 126] width 56 height 22
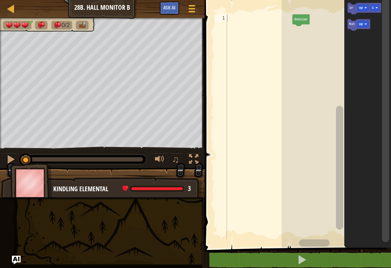
click at [350, 23] on icon "Espacio de trabajo de Blockly" at bounding box center [359, 25] width 23 height 12
click at [361, 25] on text "up" at bounding box center [361, 24] width 4 height 4
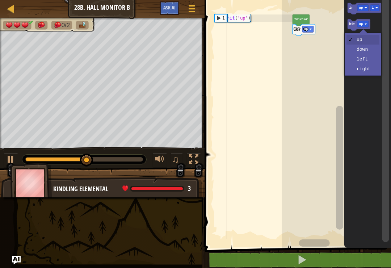
click at [303, 30] on rect "Espacio de trabajo de Blockly" at bounding box center [308, 29] width 11 height 7
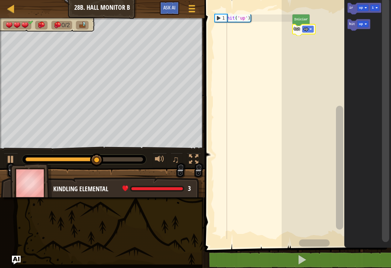
click at [315, 25] on icon "Espacio de trabajo de Blockly" at bounding box center [304, 30] width 23 height 12
click at [314, 25] on icon "Espacio de trabajo de Blockly" at bounding box center [304, 30] width 23 height 12
click at [307, 25] on icon "Espacio de trabajo de Blockly" at bounding box center [304, 30] width 23 height 12
click at [309, 24] on icon "Espacio de trabajo de Blockly" at bounding box center [301, 20] width 17 height 12
click at [308, 26] on icon "Espacio de trabajo de Blockly" at bounding box center [304, 30] width 23 height 12
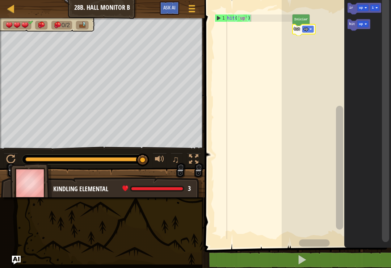
click at [314, 28] on icon "Espacio de trabajo de Blockly" at bounding box center [304, 30] width 23 height 12
click at [310, 26] on rect "Espacio de trabajo de Blockly" at bounding box center [308, 29] width 11 height 7
click at [319, 62] on rect "Espacio de trabajo de Blockly" at bounding box center [336, 121] width 109 height 251
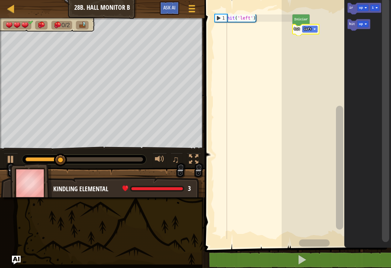
click at [308, 29] on text "left" at bounding box center [308, 30] width 8 height 4
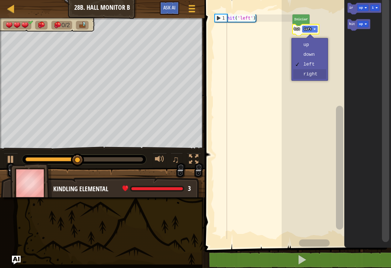
click at [320, 79] on rect "Espacio de trabajo de Blockly" at bounding box center [336, 121] width 109 height 251
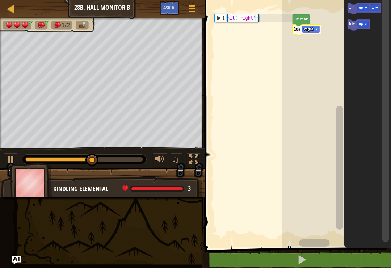
click at [362, 9] on text "up" at bounding box center [361, 8] width 4 height 4
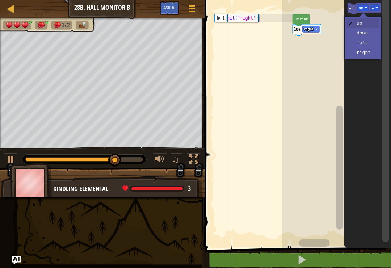
click at [364, 35] on icon "Espacio de trabajo de Blockly" at bounding box center [368, 121] width 47 height 251
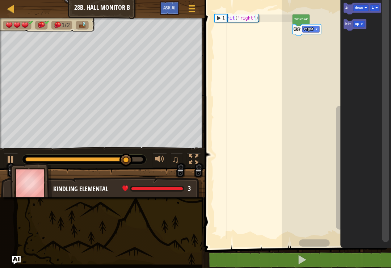
click at [347, 7] on text "ir" at bounding box center [348, 8] width 4 height 4
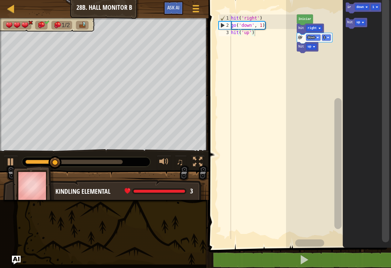
click at [314, 46] on rect "Espacio de trabajo de Blockly" at bounding box center [311, 47] width 11 height 6
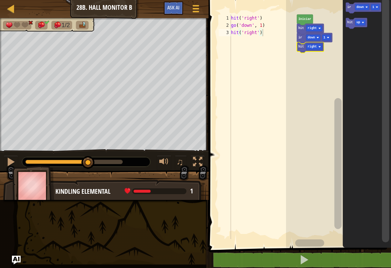
click at [324, 93] on rect "Espacio de trabajo de Blockly" at bounding box center [338, 121] width 105 height 251
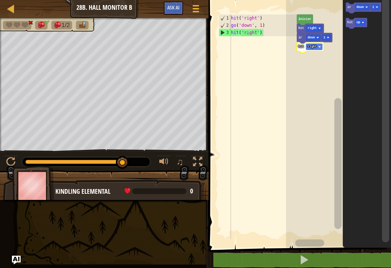
click at [11, 154] on div "♫" at bounding box center [104, 160] width 209 height 22
click at [10, 165] on div at bounding box center [10, 161] width 9 height 9
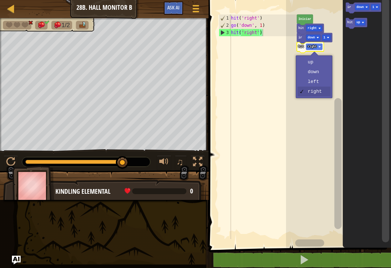
click at [318, 48] on rect "Espacio de trabajo de Blockly" at bounding box center [314, 47] width 16 height 6
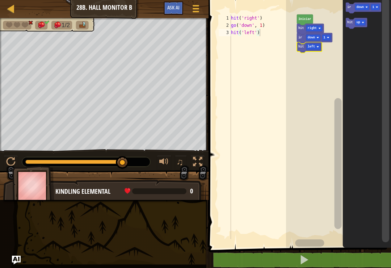
click at [322, 81] on rect "Espacio de trabajo de Blockly" at bounding box center [338, 121] width 105 height 251
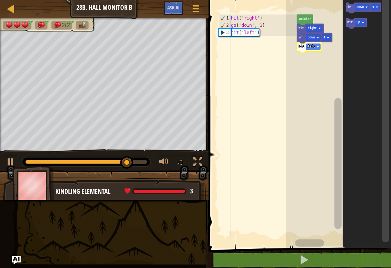
click at [355, 8] on icon "Espacio de trabajo de Blockly" at bounding box center [364, 8] width 36 height 11
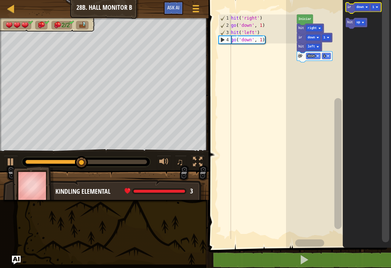
click at [362, 5] on text "down" at bounding box center [360, 7] width 7 height 4
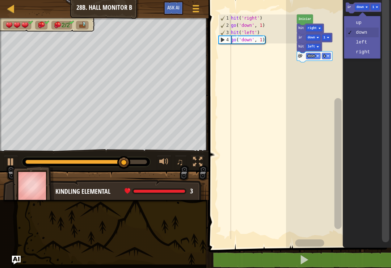
click at [348, 4] on icon "Espacio de trabajo de Blockly" at bounding box center [364, 8] width 36 height 11
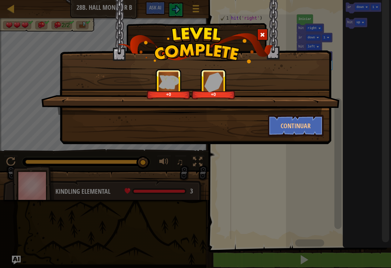
click at [304, 127] on button "Continuar" at bounding box center [296, 126] width 56 height 22
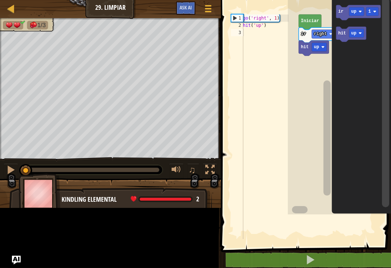
click at [331, 116] on rect "Espacio de trabajo de Blockly" at bounding box center [327, 137] width 7 height 115
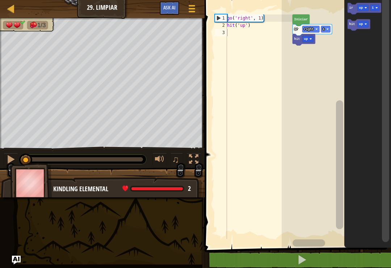
click at [325, 263] on button at bounding box center [302, 260] width 189 height 17
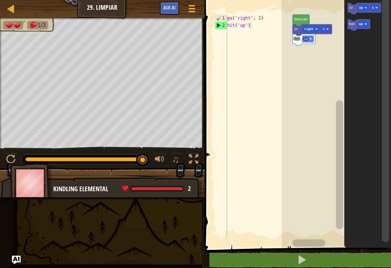
click at [362, 8] on text "up" at bounding box center [361, 8] width 4 height 4
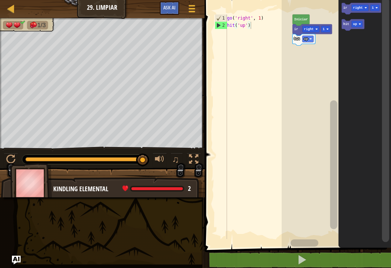
click at [367, 53] on icon "Espacio de trabajo de Blockly" at bounding box center [365, 121] width 53 height 251
click at [346, 8] on text "ir" at bounding box center [346, 8] width 4 height 4
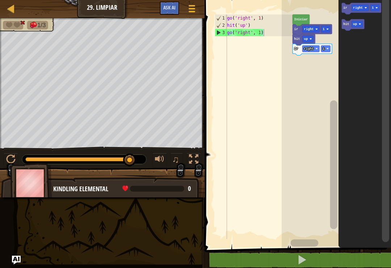
click at [349, 26] on icon "Espacio de trabajo de Blockly" at bounding box center [353, 25] width 23 height 12
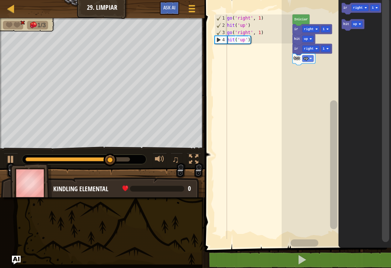
click at [356, 22] on text "up" at bounding box center [356, 24] width 4 height 4
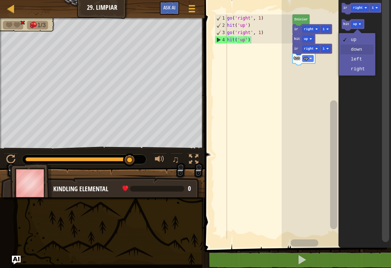
click at [361, 50] on icon "Espacio de trabajo de Blockly" at bounding box center [365, 121] width 53 height 251
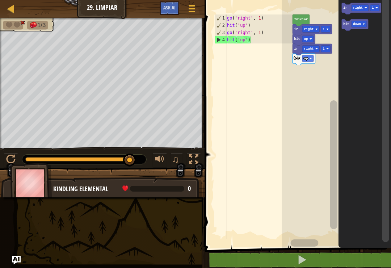
click at [307, 59] on text "up" at bounding box center [306, 59] width 4 height 4
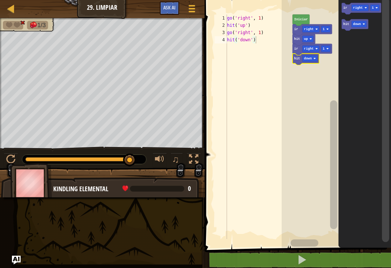
click at [309, 85] on rect "Espacio de trabajo de Blockly" at bounding box center [336, 121] width 109 height 251
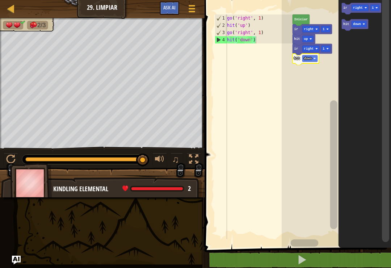
click at [361, 6] on text "right" at bounding box center [359, 8] width 10 height 4
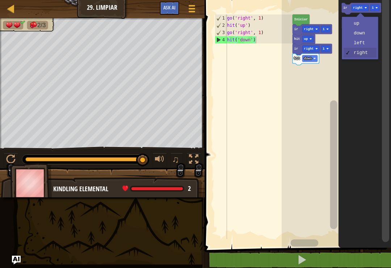
click at [345, 10] on icon "Espacio de trabajo de Blockly" at bounding box center [361, 9] width 39 height 12
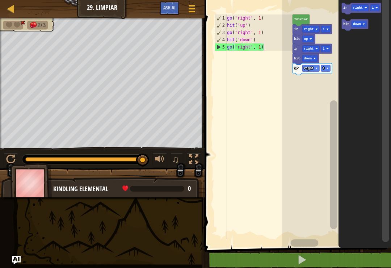
click at [359, 22] on text "down" at bounding box center [358, 24] width 8 height 4
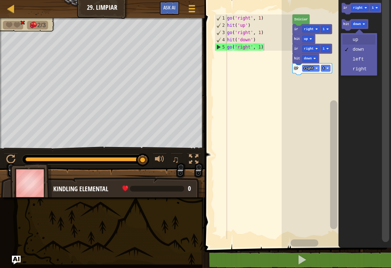
click at [359, 39] on icon "Espacio de trabajo de Blockly" at bounding box center [365, 121] width 53 height 251
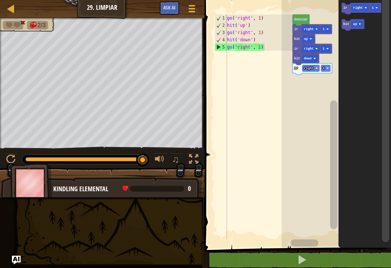
click at [346, 25] on text "hit" at bounding box center [347, 24] width 6 height 4
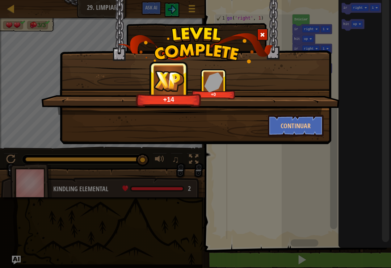
click at [295, 121] on button "Continuar" at bounding box center [296, 126] width 56 height 22
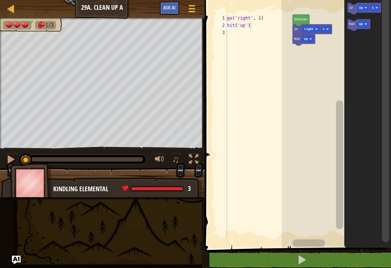
click at [338, 259] on button at bounding box center [302, 260] width 189 height 17
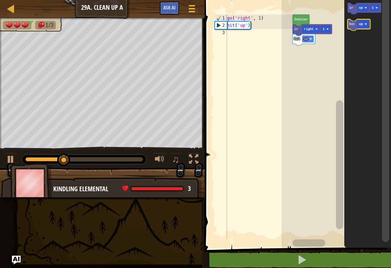
click at [355, 25] on text "hit" at bounding box center [353, 24] width 6 height 4
click at [365, 5] on rect "Espacio de trabajo de Blockly" at bounding box center [363, 8] width 11 height 7
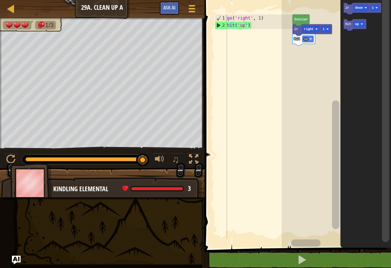
click at [366, 36] on icon "Espacio de trabajo de Blockly" at bounding box center [366, 121] width 51 height 251
click at [360, 7] on text "down" at bounding box center [359, 8] width 8 height 4
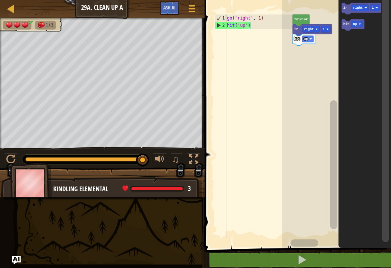
click at [366, 57] on icon "Espacio de trabajo de Blockly" at bounding box center [365, 121] width 53 height 251
click at [346, 8] on text "ir" at bounding box center [346, 8] width 4 height 4
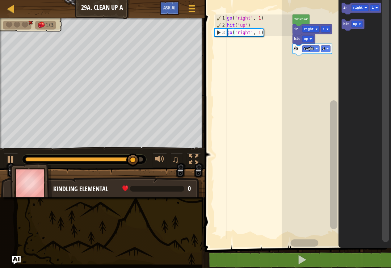
click at [347, 27] on icon "Espacio de trabajo de Blockly" at bounding box center [353, 25] width 23 height 12
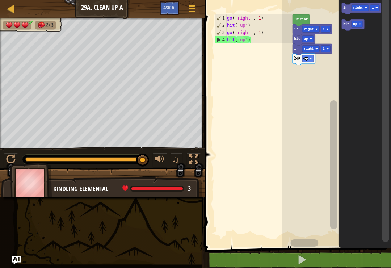
click at [347, 6] on text "ir" at bounding box center [346, 8] width 4 height 4
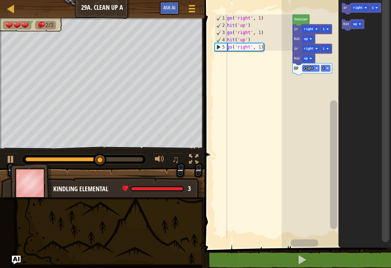
click at [360, 26] on rect "Espacio de trabajo de Blockly" at bounding box center [357, 24] width 11 height 7
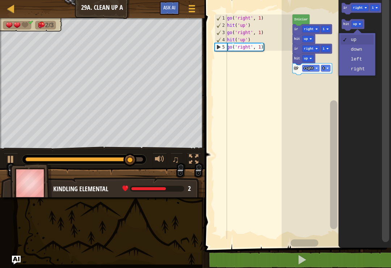
click at [359, 49] on icon "Espacio de trabajo de Blockly" at bounding box center [365, 121] width 53 height 251
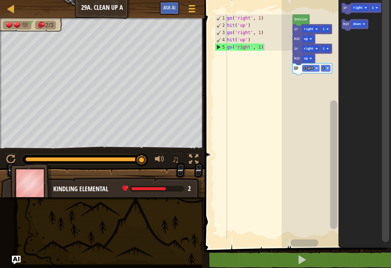
click at [344, 24] on text "hit" at bounding box center [347, 24] width 6 height 4
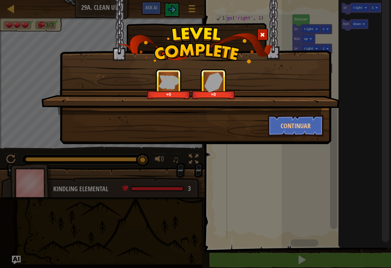
click at [312, 121] on button "Continuar" at bounding box center [296, 126] width 56 height 22
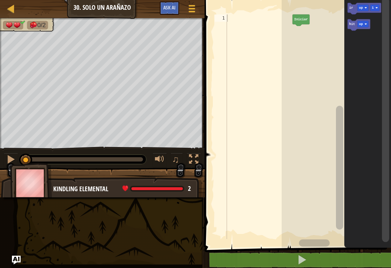
click at [350, 8] on text "ir" at bounding box center [352, 8] width 4 height 4
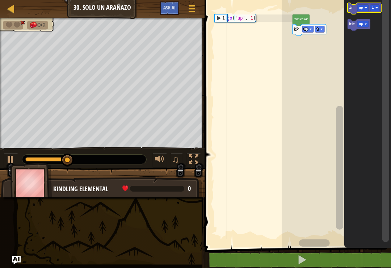
click at [365, 5] on rect "Espacio de trabajo de Blockly" at bounding box center [363, 8] width 11 height 7
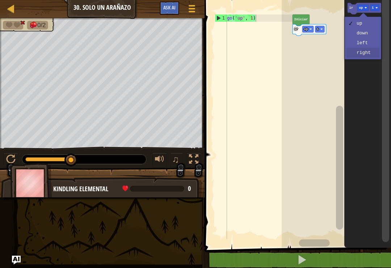
click at [370, 56] on icon "Espacio de trabajo de Blockly" at bounding box center [368, 121] width 47 height 251
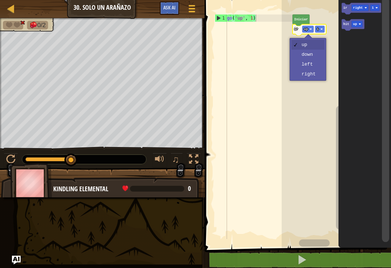
click at [308, 28] on text "up" at bounding box center [306, 30] width 4 height 4
click at [315, 76] on rect "Espacio de trabajo de Blockly" at bounding box center [336, 121] width 109 height 251
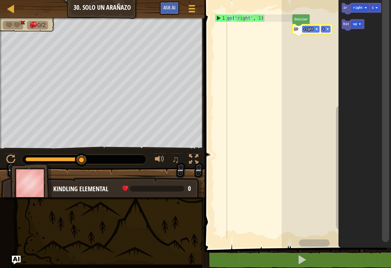
click at [356, 24] on text "up" at bounding box center [356, 24] width 4 height 4
click at [345, 25] on text "hit" at bounding box center [347, 24] width 6 height 4
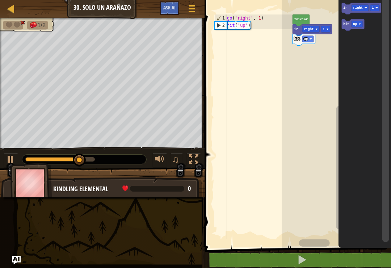
click at [355, 25] on text "up" at bounding box center [356, 24] width 4 height 4
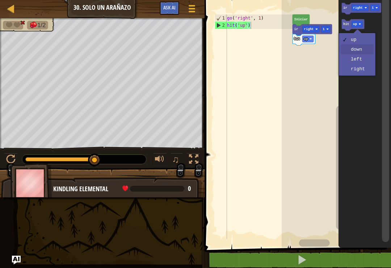
click at [366, 51] on icon "Espacio de trabajo de Blockly" at bounding box center [365, 121] width 53 height 251
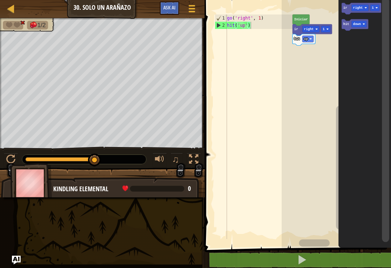
click at [346, 22] on icon "Espacio de trabajo de Blockly" at bounding box center [355, 25] width 26 height 12
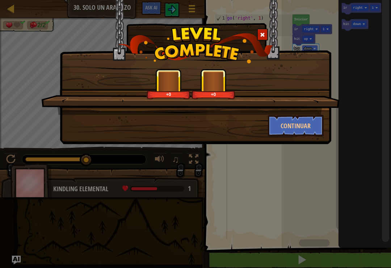
click at [310, 123] on button "Continuar" at bounding box center [296, 126] width 56 height 22
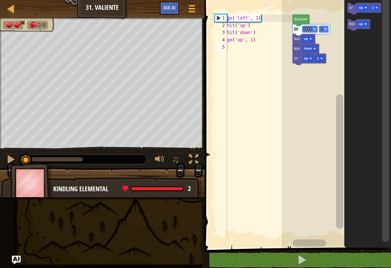
click at [279, 261] on button at bounding box center [302, 260] width 189 height 17
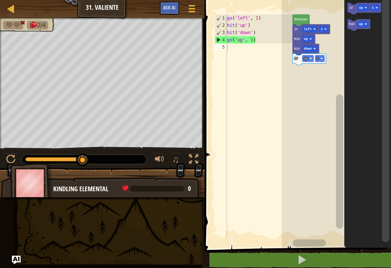
click at [362, 24] on text "up" at bounding box center [361, 24] width 4 height 4
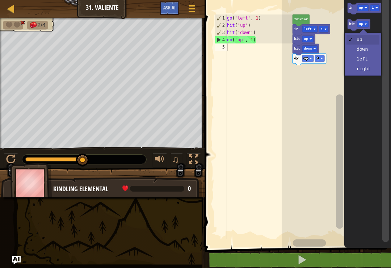
click at [369, 62] on icon "Espacio de trabajo de Blockly" at bounding box center [368, 121] width 47 height 251
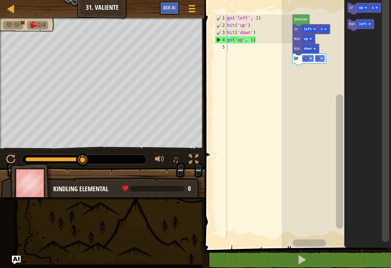
click at [351, 24] on text "hit" at bounding box center [353, 24] width 6 height 4
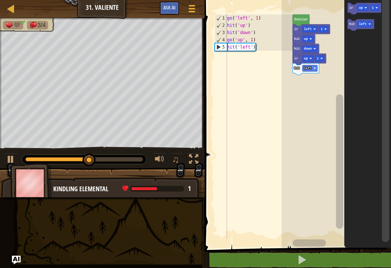
click at [352, 9] on text "ir" at bounding box center [352, 8] width 4 height 4
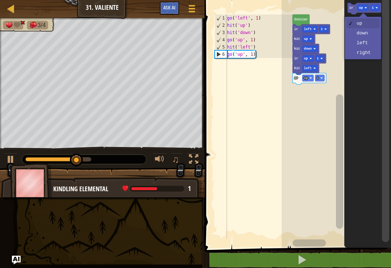
click at [364, 7] on rect "Espacio de trabajo de Blockly" at bounding box center [363, 8] width 11 height 7
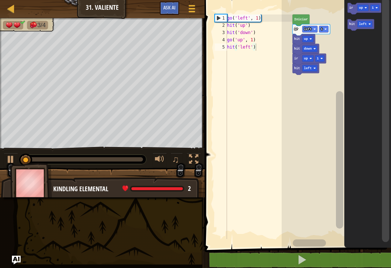
click at [362, 8] on text "up" at bounding box center [361, 8] width 4 height 4
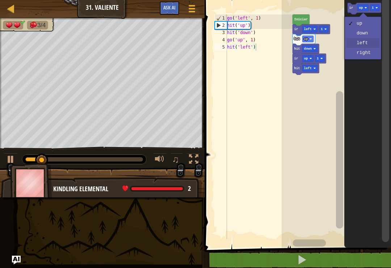
click at [370, 45] on icon "Espacio de trabajo de Blockly" at bounding box center [368, 121] width 47 height 251
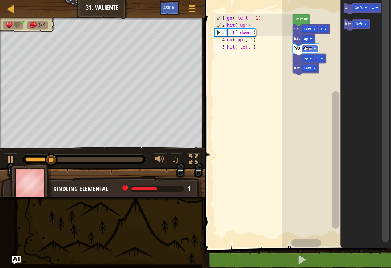
click at [349, 6] on text "ir" at bounding box center [348, 8] width 4 height 4
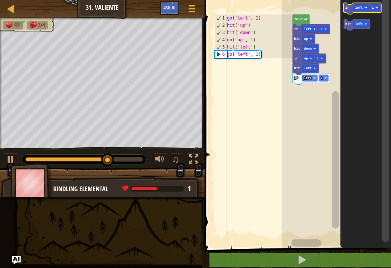
click at [363, 8] on text "left" at bounding box center [359, 8] width 8 height 4
click at [367, 36] on icon "Espacio de trabajo de Blockly" at bounding box center [366, 121] width 51 height 251
click at [351, 7] on icon "Espacio de trabajo de Blockly" at bounding box center [363, 9] width 38 height 12
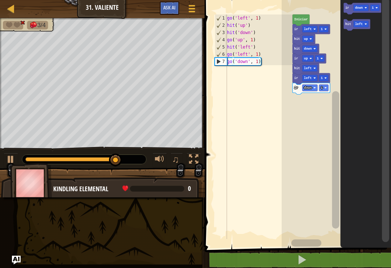
click at [364, 24] on rect "Espacio de trabajo de Blockly" at bounding box center [361, 24] width 15 height 7
click at [347, 26] on icon "Espacio de trabajo de Blockly" at bounding box center [357, 25] width 26 height 12
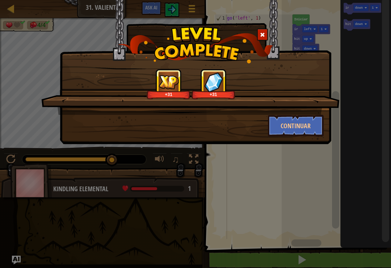
click at [302, 126] on button "Continuar" at bounding box center [296, 126] width 56 height 22
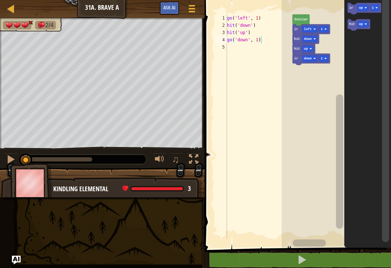
click at [270, 262] on button at bounding box center [302, 260] width 189 height 17
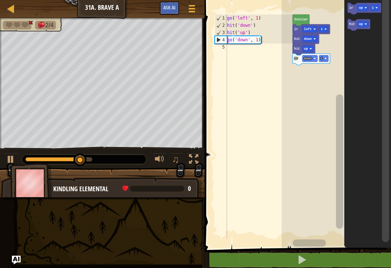
click at [367, 23] on rect "Espacio de trabajo de Blockly" at bounding box center [363, 24] width 11 height 7
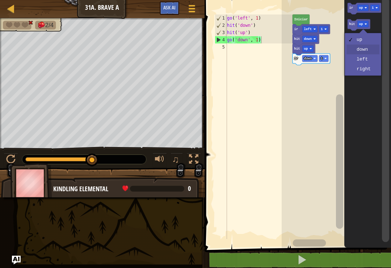
click at [371, 51] on icon "Espacio de trabajo de Blockly" at bounding box center [368, 121] width 47 height 251
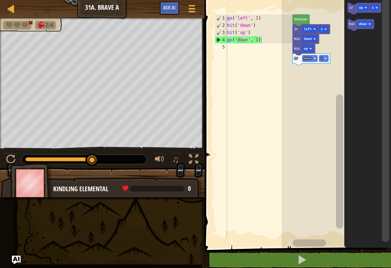
click at [353, 23] on text "hit" at bounding box center [353, 24] width 6 height 4
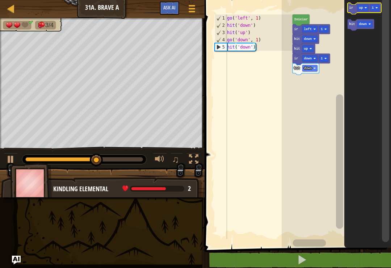
click at [352, 5] on icon "Espacio de trabajo de Blockly" at bounding box center [365, 9] width 34 height 12
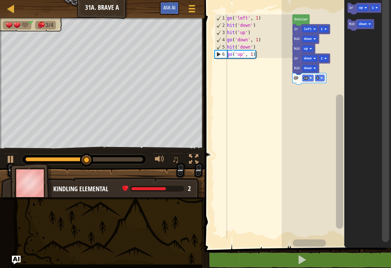
click at [322, 74] on icon "Espacio de trabajo de Blockly" at bounding box center [310, 79] width 34 height 12
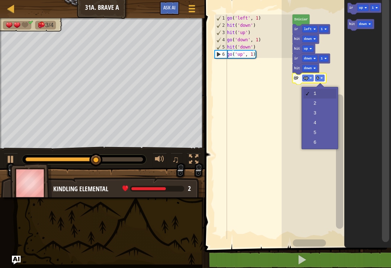
click at [320, 76] on rect "Espacio de trabajo de Blockly" at bounding box center [320, 78] width 9 height 7
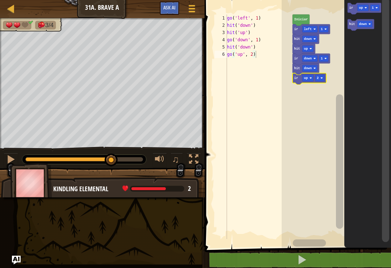
click at [320, 102] on rect "Espacio de trabajo de Blockly" at bounding box center [336, 121] width 109 height 251
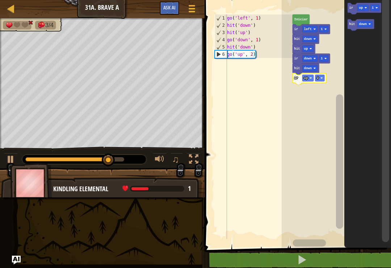
click at [364, 23] on text "down" at bounding box center [363, 24] width 8 height 4
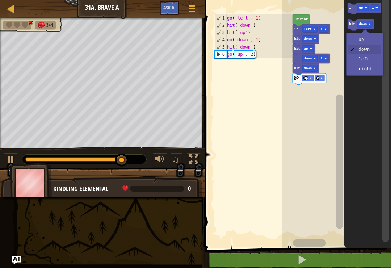
click at [371, 61] on icon "Espacio de trabajo de Blockly" at bounding box center [368, 121] width 47 height 251
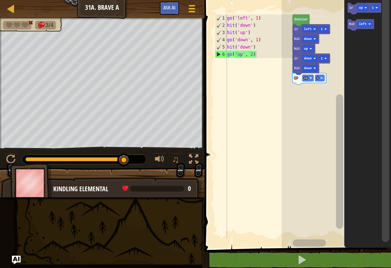
click at [352, 24] on text "hit" at bounding box center [353, 24] width 6 height 4
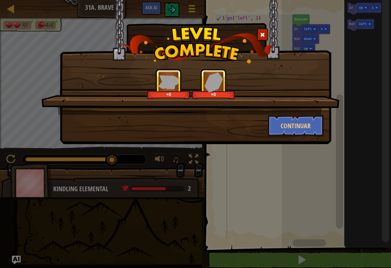
click at [302, 122] on button "Continuar" at bounding box center [296, 126] width 56 height 22
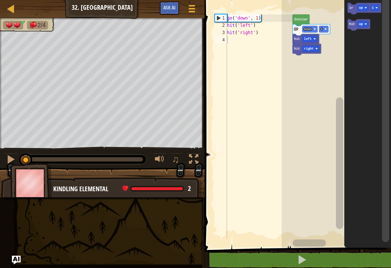
click at [250, 256] on button at bounding box center [302, 260] width 189 height 17
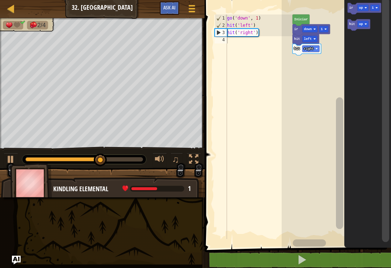
click at [361, 8] on text "up" at bounding box center [361, 8] width 4 height 4
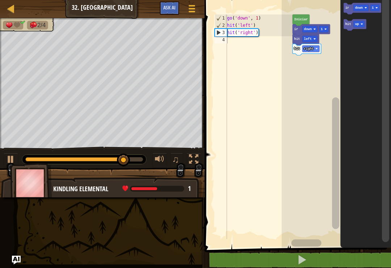
click at [367, 30] on icon "Espacio de trabajo de Blockly" at bounding box center [366, 121] width 51 height 251
click at [347, 8] on text "ir" at bounding box center [348, 8] width 4 height 4
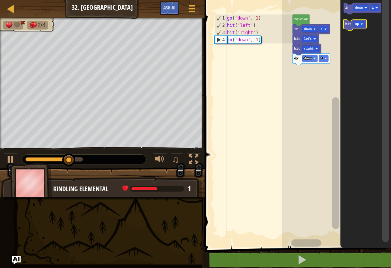
click at [361, 23] on rect "Espacio de trabajo de Blockly" at bounding box center [359, 24] width 11 height 7
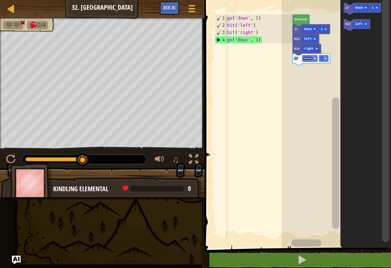
click at [366, 59] on icon "Espacio de trabajo de Blockly" at bounding box center [366, 121] width 51 height 251
click at [349, 25] on text "hit" at bounding box center [349, 24] width 6 height 4
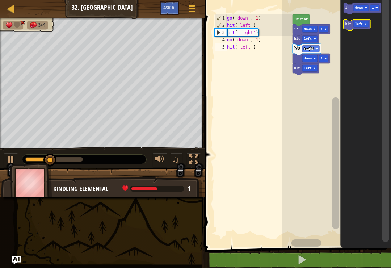
click at [364, 22] on rect "Espacio de trabajo de Blockly" at bounding box center [361, 24] width 15 height 7
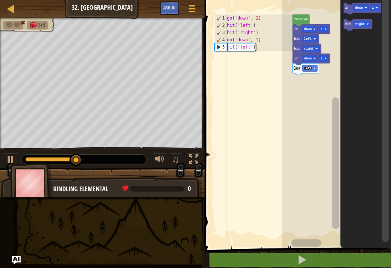
click at [365, 72] on icon "Espacio de trabajo de Blockly" at bounding box center [366, 121] width 51 height 251
click at [350, 25] on text "hit" at bounding box center [349, 24] width 6 height 4
click at [299, 79] on text "hit" at bounding box center [298, 78] width 6 height 4
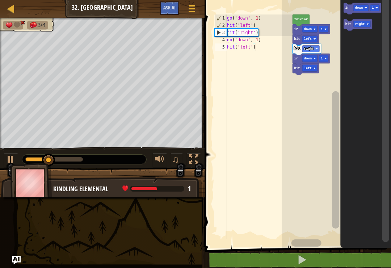
click at [308, 69] on text "left" at bounding box center [308, 69] width 8 height 4
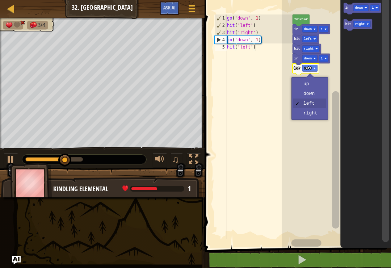
click at [314, 116] on rect "Espacio de trabajo de Blockly" at bounding box center [336, 121] width 109 height 251
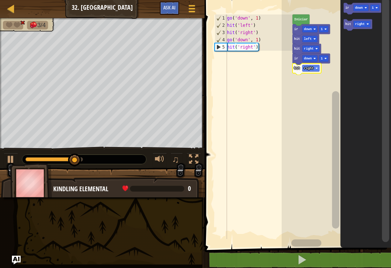
click at [367, 25] on rect "Espacio de trabajo de Blockly" at bounding box center [362, 24] width 17 height 7
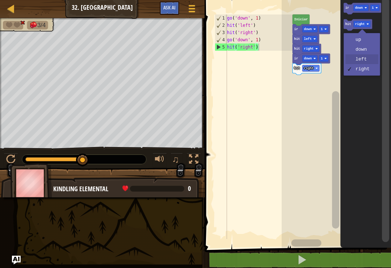
click at [365, 60] on icon "Espacio de trabajo de Blockly" at bounding box center [366, 121] width 51 height 251
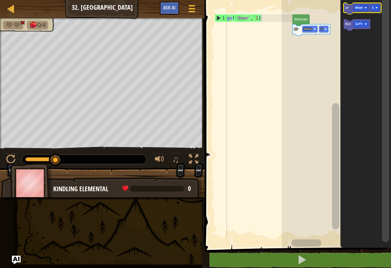
click at [363, 8] on rect "Espacio de trabajo de Blockly" at bounding box center [361, 8] width 15 height 7
click at [322, 62] on rect "Espacio de trabajo de Blockly" at bounding box center [336, 121] width 109 height 251
click at [347, 28] on icon "Espacio de trabajo de Blockly" at bounding box center [357, 25] width 26 height 12
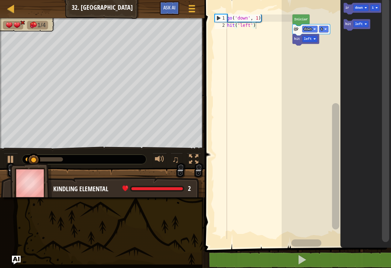
click at [366, 24] on image "Espacio de trabajo de Blockly" at bounding box center [366, 24] width 3 height 3
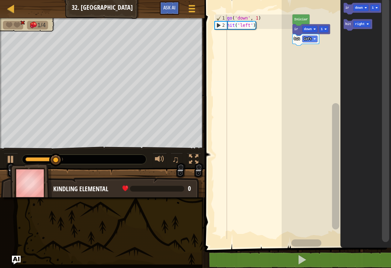
click at [356, 70] on icon "Espacio de trabajo de Blockly" at bounding box center [366, 121] width 51 height 251
click at [352, 24] on icon "Espacio de trabajo de Blockly" at bounding box center [358, 25] width 29 height 12
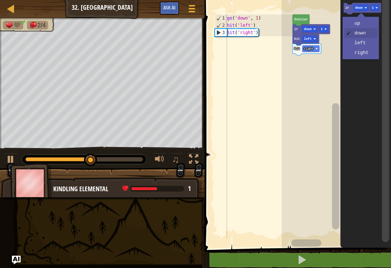
click at [360, 6] on text "down" at bounding box center [359, 8] width 8 height 4
click at [365, 53] on icon "Espacio de trabajo de Blockly" at bounding box center [366, 121] width 51 height 251
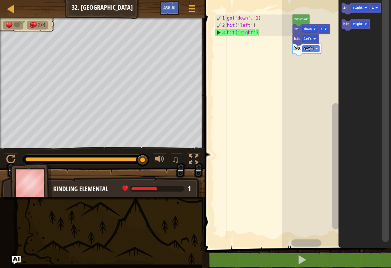
click at [344, 9] on icon "Espacio de trabajo de Blockly" at bounding box center [361, 9] width 39 height 12
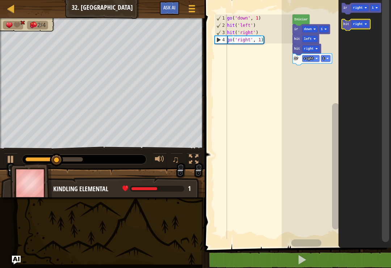
click at [361, 22] on rect "Espacio de trabajo de Blockly" at bounding box center [360, 24] width 17 height 7
click at [366, 47] on icon "Espacio de trabajo de Blockly" at bounding box center [365, 121] width 53 height 251
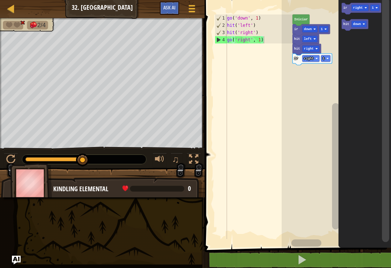
click at [347, 13] on icon "Espacio de trabajo de Blockly" at bounding box center [361, 9] width 39 height 12
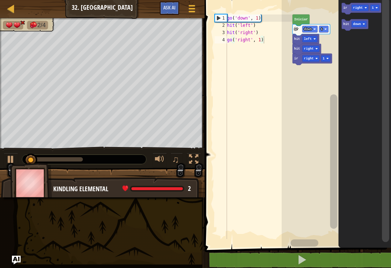
click at [346, 28] on icon "Espacio de trabajo de Blockly" at bounding box center [355, 25] width 26 height 12
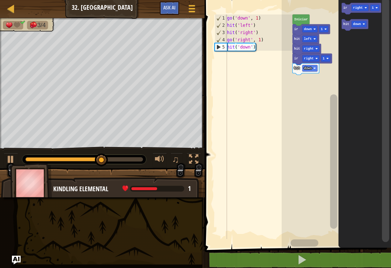
click at [358, 9] on text "right" at bounding box center [359, 8] width 10 height 4
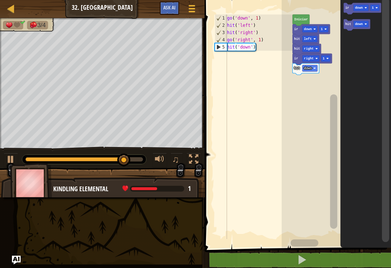
click at [368, 30] on rect "Espacio de trabajo de Blockly" at bounding box center [357, 25] width 26 height 12
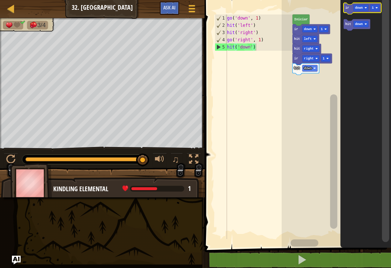
click at [352, 9] on icon "Espacio de trabajo de Blockly" at bounding box center [363, 9] width 38 height 12
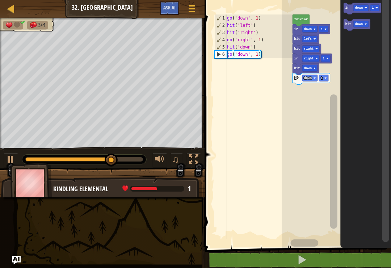
click at [366, 22] on rect "Espacio de trabajo de Blockly" at bounding box center [361, 24] width 15 height 7
click at [369, 55] on icon "Espacio de trabajo de Blockly" at bounding box center [366, 121] width 51 height 251
click at [360, 24] on text "down" at bounding box center [359, 24] width 8 height 4
click at [369, 63] on icon "Espacio de trabajo de Blockly" at bounding box center [366, 121] width 51 height 251
click at [354, 26] on icon "Espacio de trabajo de Blockly" at bounding box center [357, 25] width 26 height 12
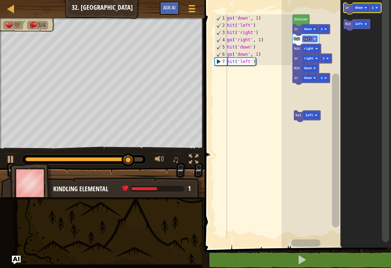
click at [362, 7] on text "down" at bounding box center [359, 8] width 8 height 4
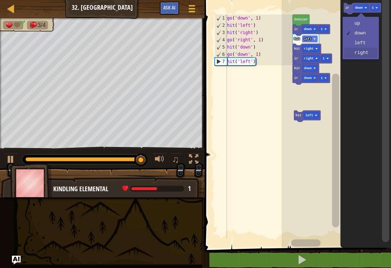
click at [367, 51] on icon "Espacio de trabajo de Blockly" at bounding box center [366, 121] width 51 height 251
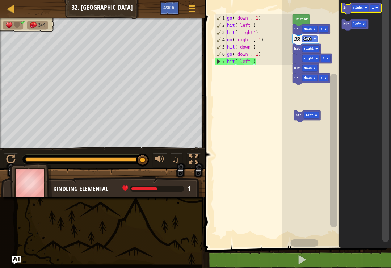
click at [357, 9] on text "right" at bounding box center [359, 8] width 10 height 4
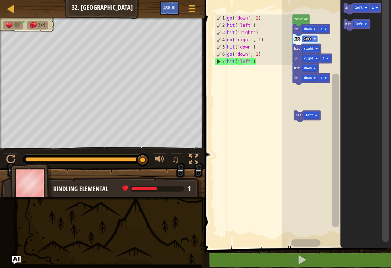
click at [370, 43] on icon "Espacio de trabajo de Blockly" at bounding box center [366, 121] width 51 height 251
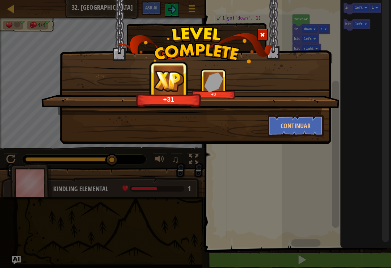
click at [302, 135] on button "Continuar" at bounding box center [296, 126] width 56 height 22
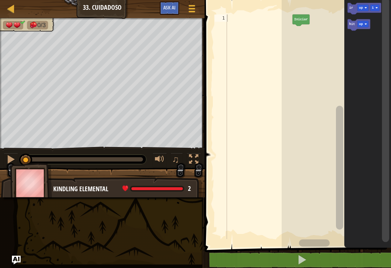
click at [360, 8] on text "up" at bounding box center [361, 8] width 4 height 4
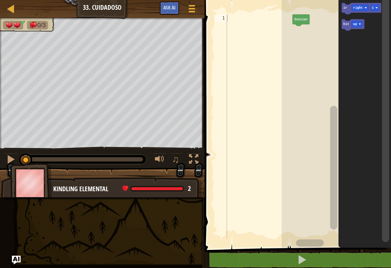
click at [370, 54] on icon "Espacio de trabajo de Blockly" at bounding box center [365, 121] width 53 height 251
click at [346, 8] on text "ir" at bounding box center [346, 8] width 4 height 4
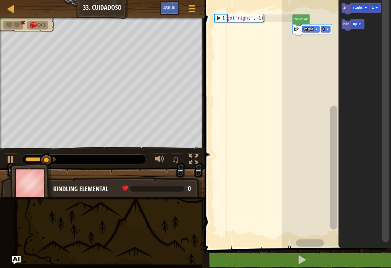
click at [356, 24] on text "up" at bounding box center [356, 24] width 4 height 4
click at [346, 22] on text "hit" at bounding box center [347, 24] width 6 height 4
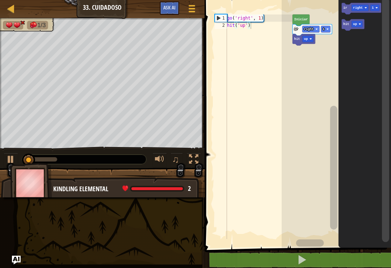
click at [356, 24] on text "up" at bounding box center [356, 24] width 4 height 4
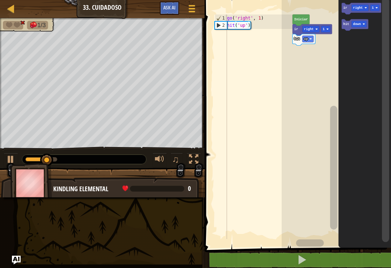
click at [360, 51] on icon "Espacio de trabajo de Blockly" at bounding box center [365, 121] width 53 height 251
click at [346, 24] on text "hit" at bounding box center [347, 24] width 6 height 4
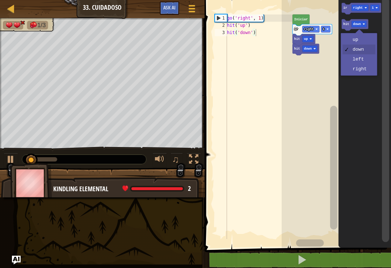
click at [362, 25] on rect "Espacio de trabajo de Blockly" at bounding box center [359, 24] width 15 height 7
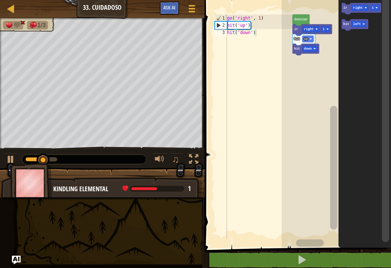
click at [366, 60] on icon "Espacio de trabajo de Blockly" at bounding box center [365, 121] width 53 height 251
click at [358, 25] on text "left" at bounding box center [358, 24] width 8 height 4
click at [367, 71] on icon "Espacio de trabajo de Blockly" at bounding box center [365, 121] width 53 height 251
click at [353, 27] on rect "Espacio de trabajo de Blockly" at bounding box center [360, 24] width 17 height 7
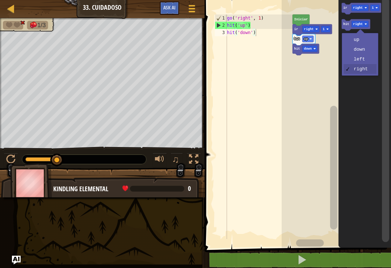
click at [347, 25] on text "hit" at bounding box center [347, 24] width 6 height 4
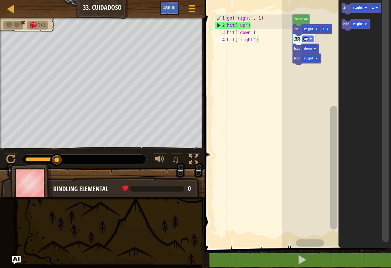
click at [300, 59] on text "hit" at bounding box center [298, 59] width 6 height 4
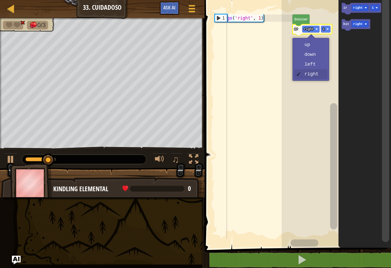
click at [309, 30] on text "right" at bounding box center [309, 30] width 10 height 4
click at [320, 49] on rect "Espacio de trabajo de Blockly" at bounding box center [336, 121] width 109 height 251
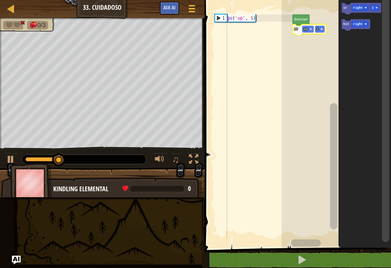
click at [359, 23] on text "right" at bounding box center [359, 24] width 10 height 4
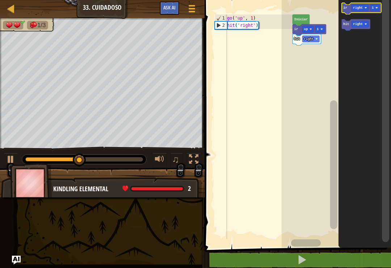
click at [365, 4] on icon "Espacio de trabajo de Blockly" at bounding box center [361, 9] width 39 height 12
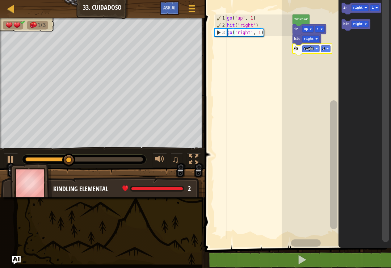
click at [325, 48] on rect "Espacio de trabajo de Blockly" at bounding box center [325, 49] width 9 height 7
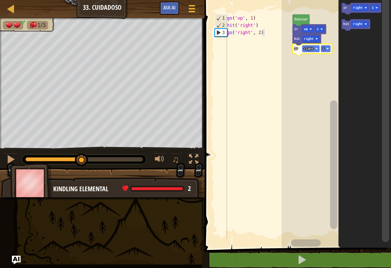
click at [329, 72] on rect "Espacio de trabajo de Blockly" at bounding box center [336, 121] width 109 height 251
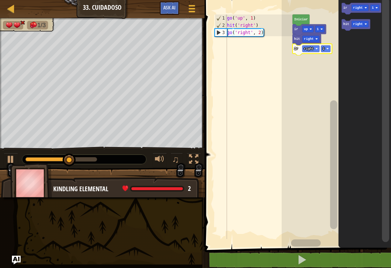
click at [360, 28] on icon "Espacio de trabajo de Blockly" at bounding box center [356, 25] width 29 height 12
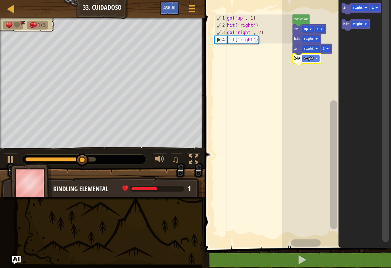
click at [313, 58] on text "right" at bounding box center [309, 59] width 10 height 4
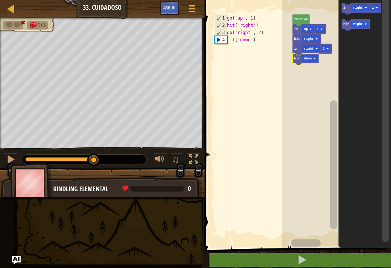
click at [320, 86] on rect "Espacio de trabajo de Blockly" at bounding box center [336, 121] width 109 height 251
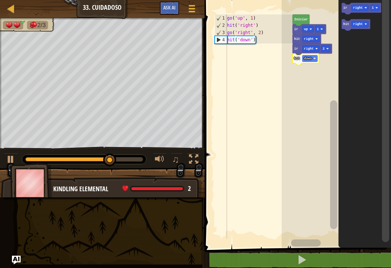
click at [361, 12] on icon "Espacio de trabajo de Blockly" at bounding box center [361, 9] width 39 height 12
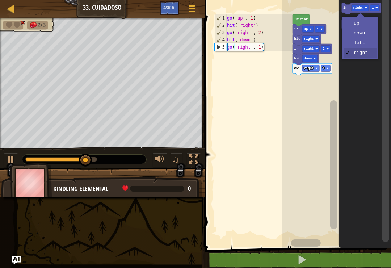
click at [360, 8] on text "right" at bounding box center [359, 8] width 10 height 4
click at [319, 89] on rect "Espacio de trabajo de Blockly" at bounding box center [336, 121] width 109 height 251
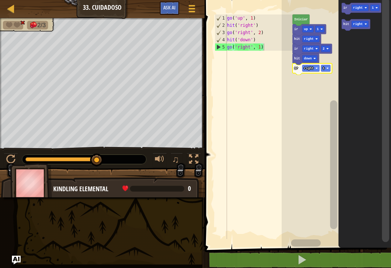
click at [315, 68] on rect "Espacio de trabajo de Blockly" at bounding box center [311, 68] width 17 height 7
click at [325, 91] on rect "Espacio de trabajo de Blockly" at bounding box center [336, 121] width 109 height 251
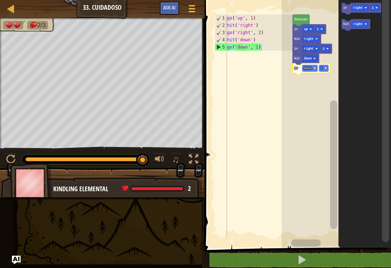
click at [321, 68] on text "1" at bounding box center [322, 69] width 2 height 4
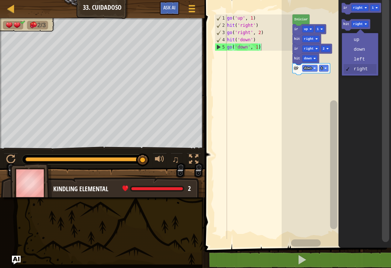
click at [368, 25] on rect "Espacio de trabajo de Blockly" at bounding box center [360, 24] width 17 height 7
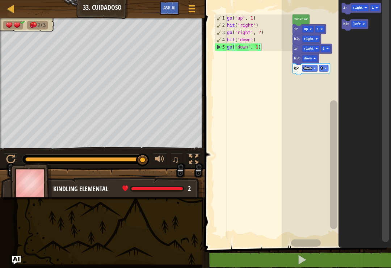
click at [371, 58] on icon "Espacio de trabajo de Blockly" at bounding box center [365, 121] width 53 height 251
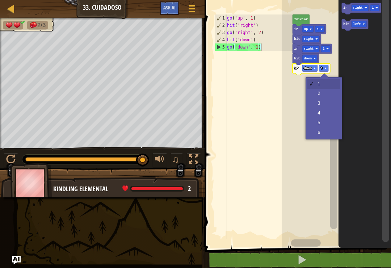
click at [324, 68] on rect "Espacio de trabajo de Blockly" at bounding box center [324, 68] width 9 height 7
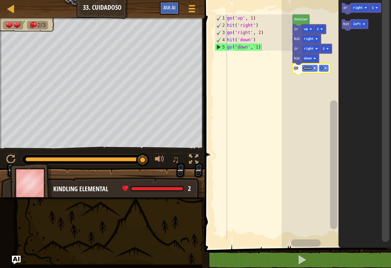
click at [328, 95] on rect "Espacio de trabajo de Blockly" at bounding box center [336, 121] width 109 height 251
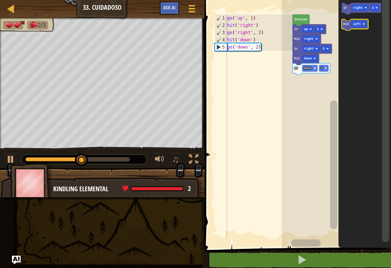
click at [348, 28] on icon "Espacio de trabajo de Blockly" at bounding box center [355, 25] width 26 height 12
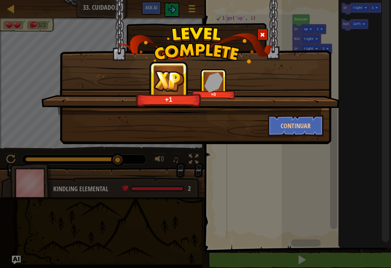
click at [314, 127] on button "Continuar" at bounding box center [296, 126] width 56 height 22
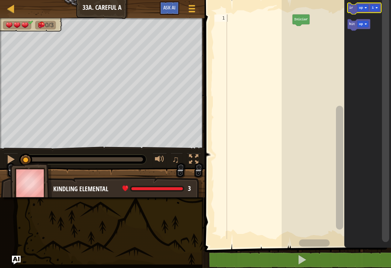
click at [361, 7] on text "up" at bounding box center [361, 8] width 4 height 4
click at [376, 94] on icon "Espacio de trabajo de Blockly" at bounding box center [368, 121] width 47 height 251
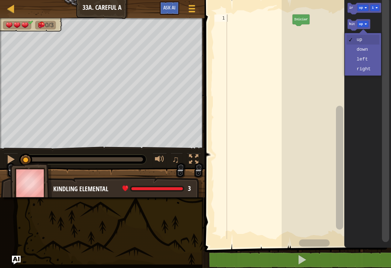
click at [363, 24] on text "up" at bounding box center [361, 24] width 4 height 4
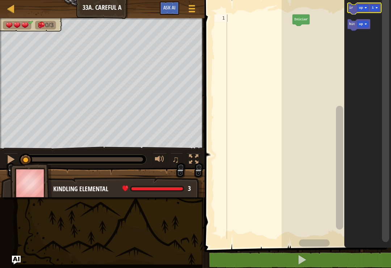
click at [363, 7] on text "up" at bounding box center [361, 8] width 4 height 4
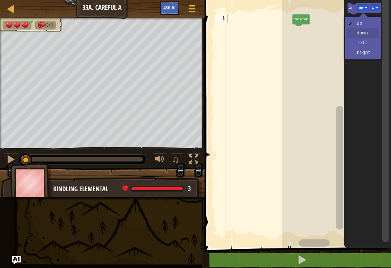
click at [364, 30] on rect "Espacio de trabajo de Blockly" at bounding box center [359, 25] width 23 height 12
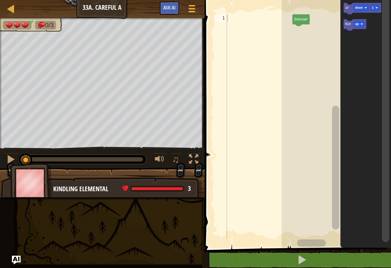
click at [351, 9] on icon "Espacio de trabajo de Blockly" at bounding box center [363, 9] width 38 height 12
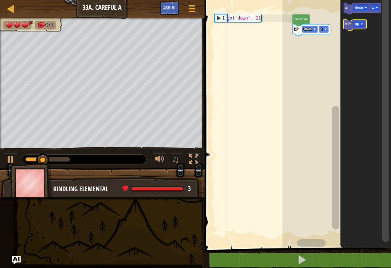
click at [358, 24] on text "up" at bounding box center [357, 24] width 4 height 4
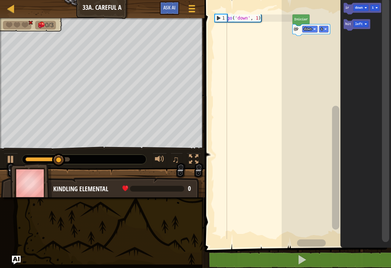
click at [364, 60] on icon "Espacio de trabajo de Blockly" at bounding box center [366, 121] width 51 height 251
click at [347, 22] on text "hit" at bounding box center [349, 24] width 6 height 4
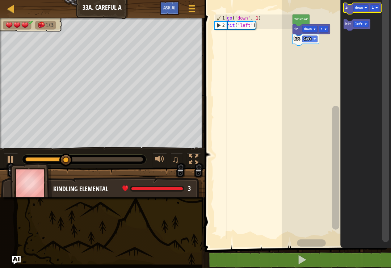
click at [359, 7] on text "down" at bounding box center [359, 8] width 8 height 4
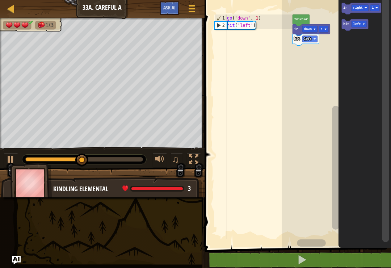
click at [367, 56] on icon "Espacio de trabajo de Blockly" at bounding box center [365, 121] width 53 height 251
click at [374, 7] on text "1" at bounding box center [373, 8] width 2 height 4
click at [374, 36] on icon "Espacio de trabajo de Blockly" at bounding box center [365, 121] width 53 height 251
click at [374, 8] on text "2" at bounding box center [373, 8] width 2 height 4
click at [371, 45] on icon "Espacio de trabajo de Blockly" at bounding box center [365, 121] width 53 height 251
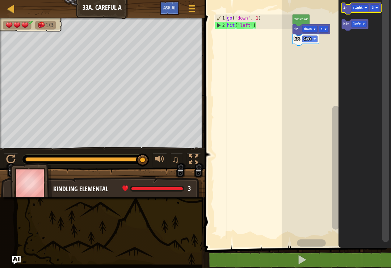
click at [345, 8] on text "ir" at bounding box center [346, 8] width 4 height 4
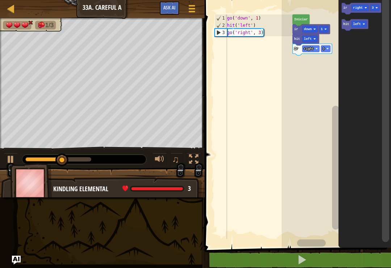
click at [373, 8] on text "3" at bounding box center [373, 8] width 2 height 4
click at [375, 37] on icon "Espacio de trabajo de Blockly" at bounding box center [365, 121] width 53 height 251
click at [375, 6] on rect "Espacio de trabajo de Blockly" at bounding box center [375, 8] width 9 height 7
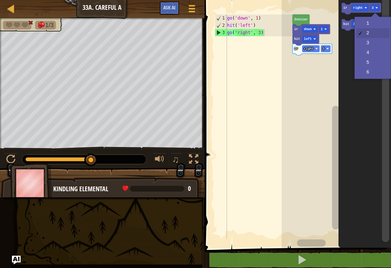
click at [308, 256] on button at bounding box center [302, 260] width 189 height 17
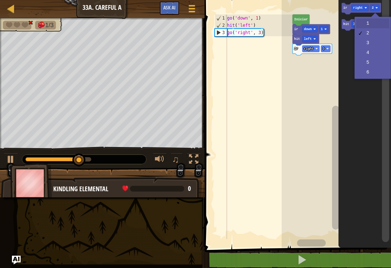
click at [366, 24] on rect "Espacio de trabajo de Blockly" at bounding box center [359, 24] width 15 height 7
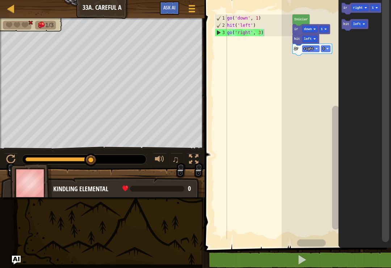
click at [317, 262] on button at bounding box center [302, 260] width 189 height 17
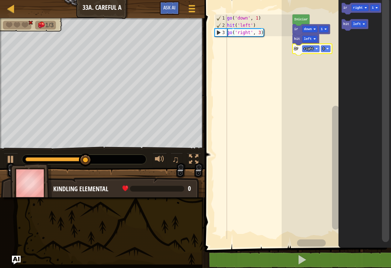
click at [326, 48] on rect "Espacio de trabajo de Blockly" at bounding box center [325, 49] width 9 height 7
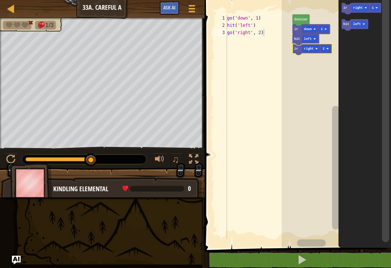
click at [329, 77] on rect "Espacio de trabajo de Blockly" at bounding box center [336, 121] width 109 height 251
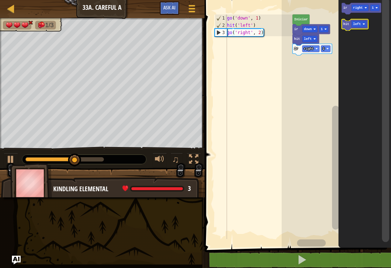
click at [358, 22] on rect "Espacio de trabajo de Blockly" at bounding box center [359, 24] width 15 height 7
click at [358, 41] on icon "Espacio de trabajo de Blockly" at bounding box center [365, 121] width 53 height 251
click at [347, 25] on text "hit" at bounding box center [347, 24] width 6 height 4
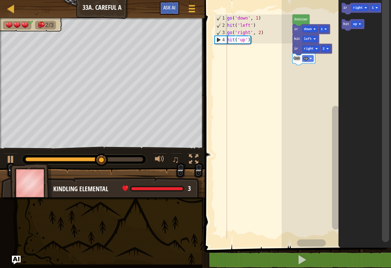
click at [359, 7] on text "right" at bounding box center [359, 8] width 10 height 4
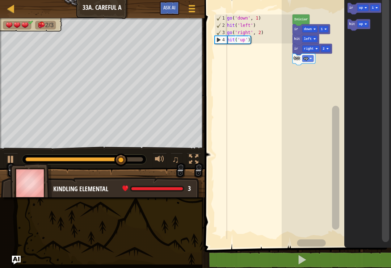
click at [359, 26] on rect "Espacio de trabajo de Blockly" at bounding box center [363, 24] width 11 height 7
click at [374, 7] on text "1" at bounding box center [373, 8] width 2 height 4
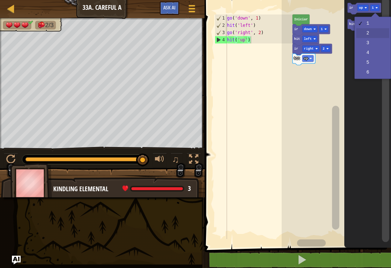
click at [374, 36] on icon "Espacio de trabajo de Blockly" at bounding box center [368, 121] width 47 height 251
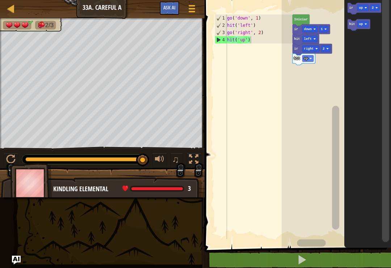
click at [352, 8] on text "ir" at bounding box center [352, 8] width 4 height 4
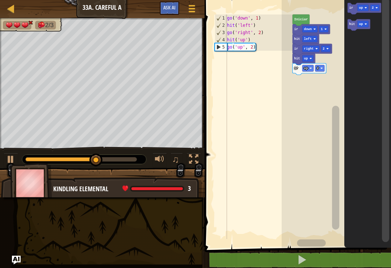
click at [362, 25] on text "up" at bounding box center [361, 24] width 4 height 4
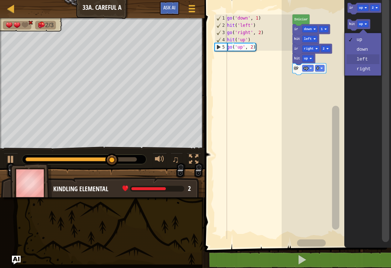
click at [369, 63] on icon "Espacio de trabajo de Blockly" at bounding box center [368, 121] width 47 height 251
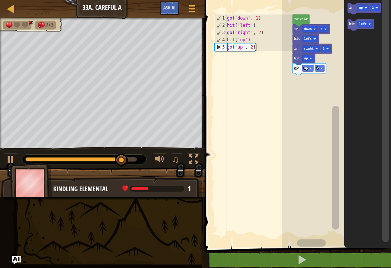
click at [352, 26] on text "hit" at bounding box center [353, 24] width 6 height 4
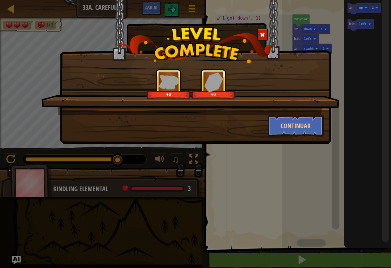
click at [307, 119] on button "Continuar" at bounding box center [296, 126] width 56 height 22
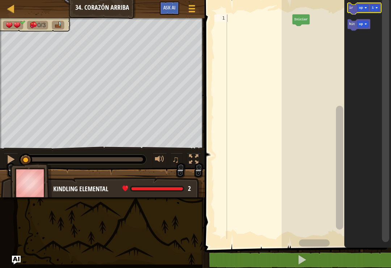
click at [367, 5] on rect "Espacio de trabajo de Blockly" at bounding box center [363, 8] width 11 height 7
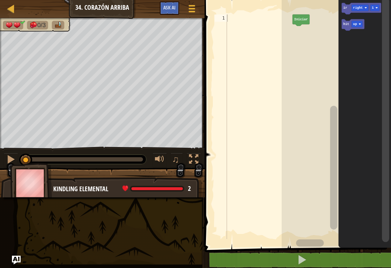
click at [372, 55] on icon "Espacio de trabajo de Blockly" at bounding box center [365, 121] width 53 height 251
click at [360, 24] on image "Espacio de trabajo de Blockly" at bounding box center [360, 24] width 3 height 3
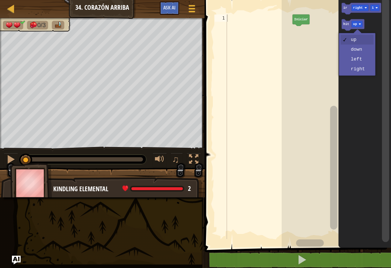
click at [346, 8] on text "ir" at bounding box center [346, 8] width 4 height 4
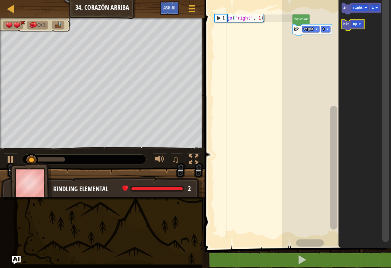
click at [347, 26] on text "hit" at bounding box center [347, 24] width 6 height 4
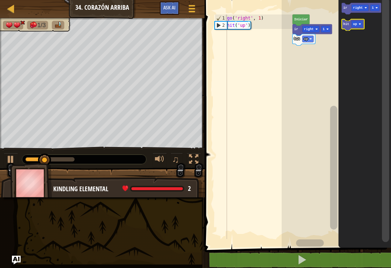
click at [356, 22] on text "up" at bounding box center [356, 24] width 4 height 4
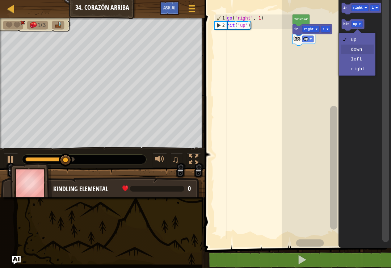
click at [363, 49] on icon "Espacio de trabajo de Blockly" at bounding box center [365, 121] width 53 height 251
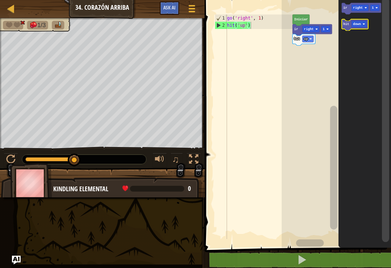
click at [349, 22] on text "hit" at bounding box center [347, 24] width 6 height 4
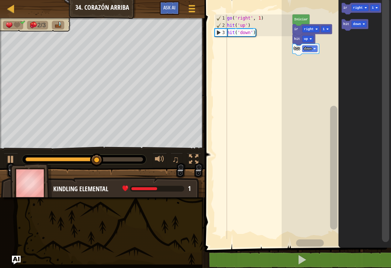
click at [360, 12] on icon "Espacio de trabajo de Blockly" at bounding box center [361, 9] width 39 height 12
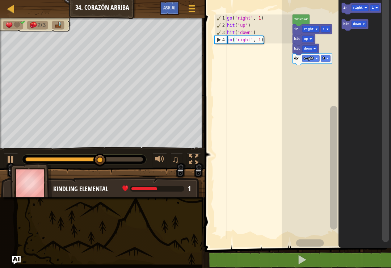
click at [357, 24] on text "down" at bounding box center [358, 24] width 8 height 4
click at [366, 66] on icon "Espacio de trabajo de Blockly" at bounding box center [365, 121] width 53 height 251
click at [362, 24] on rect "Espacio de trabajo de Blockly" at bounding box center [359, 24] width 15 height 7
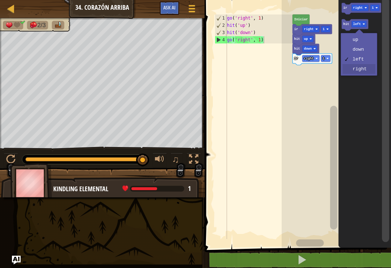
click at [359, 74] on icon "Espacio de trabajo de Blockly" at bounding box center [365, 121] width 53 height 251
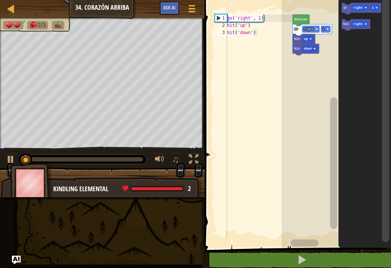
click at [346, 21] on icon "Espacio de trabajo de Blockly" at bounding box center [356, 25] width 29 height 12
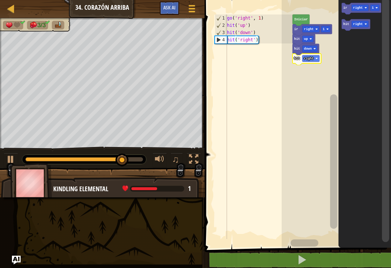
click at [305, 70] on rect "Espacio de trabajo de Blockly" at bounding box center [336, 121] width 109 height 251
click at [347, 9] on text "ir" at bounding box center [346, 8] width 4 height 4
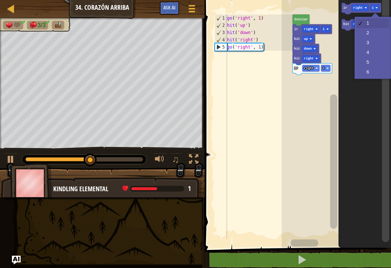
click at [379, 9] on rect "Espacio de trabajo de Blockly" at bounding box center [375, 8] width 9 height 7
click at [324, 68] on text "1" at bounding box center [324, 69] width 2 height 4
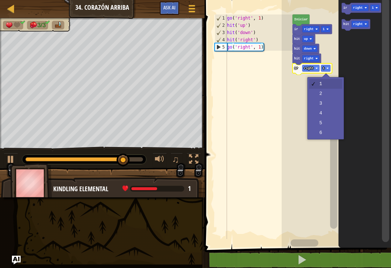
click at [329, 87] on rect "Espacio de trabajo de Blockly" at bounding box center [336, 121] width 109 height 251
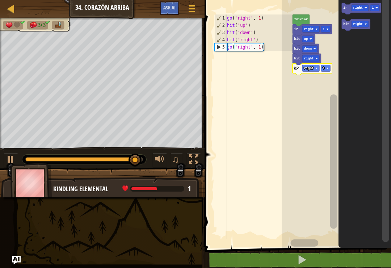
click at [328, 67] on rect "Espacio de trabajo de Blockly" at bounding box center [336, 121] width 109 height 251
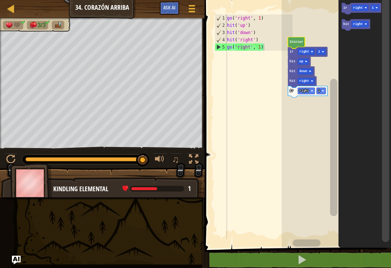
click at [323, 88] on rect "Espacio de trabajo de Blockly" at bounding box center [321, 91] width 9 height 7
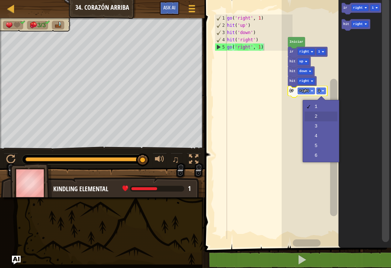
click at [329, 116] on rect "Espacio de trabajo de Blockly" at bounding box center [336, 121] width 109 height 251
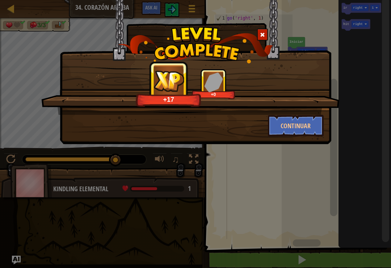
click at [298, 126] on button "Continuar" at bounding box center [296, 126] width 56 height 22
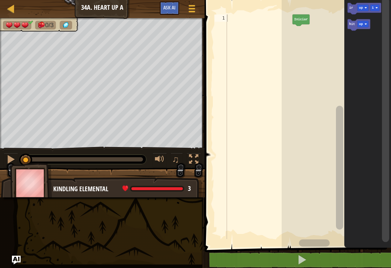
click at [363, 7] on text "up" at bounding box center [361, 8] width 4 height 4
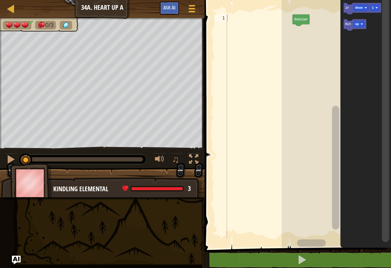
click at [363, 30] on rect "Espacio de trabajo de Blockly" at bounding box center [355, 25] width 23 height 12
click at [350, 8] on icon "Espacio de trabajo de Blockly" at bounding box center [363, 9] width 38 height 12
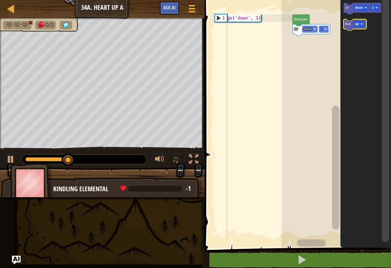
click at [361, 24] on image "Espacio de trabajo de Blockly" at bounding box center [362, 24] width 3 height 3
click at [358, 23] on text "up" at bounding box center [357, 24] width 4 height 4
click at [364, 50] on icon "Espacio de trabajo de Blockly" at bounding box center [366, 121] width 51 height 251
click at [349, 26] on text "hit" at bounding box center [349, 24] width 6 height 4
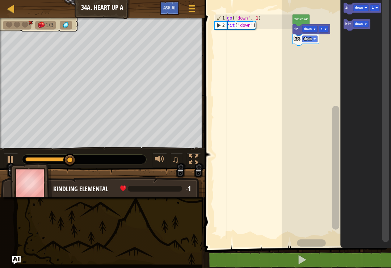
click at [365, 24] on rect "Espacio de trabajo de Blockly" at bounding box center [361, 24] width 15 height 7
click at [366, 60] on icon "Espacio de trabajo de Blockly" at bounding box center [366, 121] width 51 height 251
click at [348, 24] on text "hit" at bounding box center [349, 24] width 6 height 4
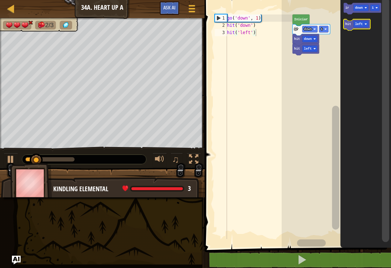
click at [364, 24] on rect "Espacio de trabajo de Blockly" at bounding box center [361, 24] width 15 height 7
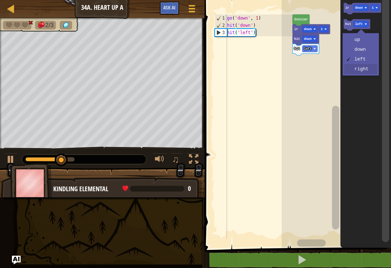
click at [366, 71] on icon "Espacio de trabajo de Blockly" at bounding box center [366, 121] width 51 height 251
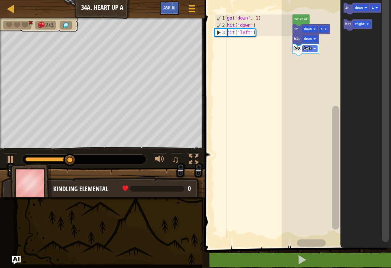
click at [349, 24] on text "hit" at bounding box center [349, 24] width 6 height 4
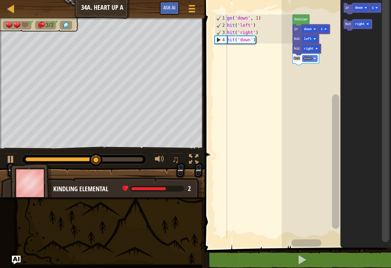
click at [360, 8] on text "down" at bounding box center [359, 8] width 8 height 4
click at [346, 9] on text "ir" at bounding box center [348, 8] width 4 height 4
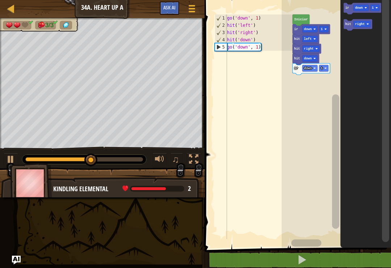
click at [324, 73] on icon "Espacio de trabajo de Blockly" at bounding box center [312, 69] width 38 height 12
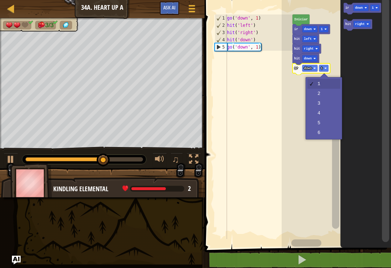
click at [322, 68] on text "1" at bounding box center [322, 69] width 2 height 4
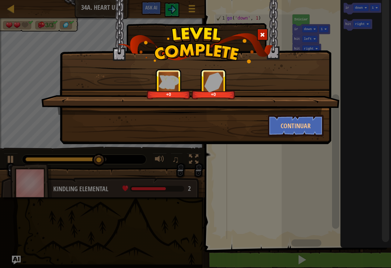
click at [305, 124] on button "Continuar" at bounding box center [296, 126] width 56 height 22
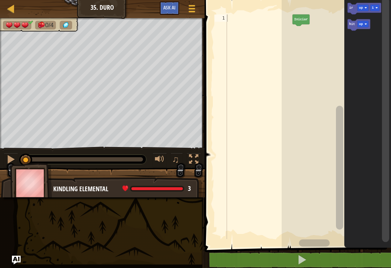
click at [353, 9] on text "ir" at bounding box center [352, 8] width 4 height 4
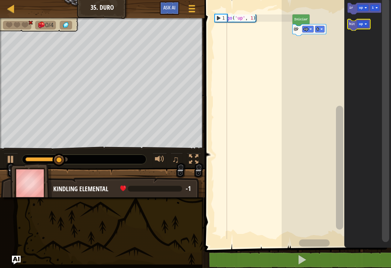
click at [354, 26] on icon "Espacio de trabajo de Blockly" at bounding box center [359, 25] width 23 height 12
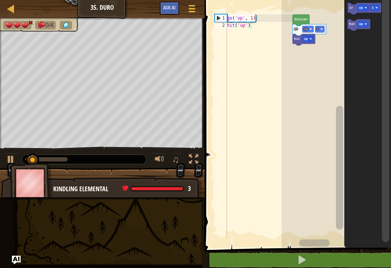
click at [357, 22] on icon "Espacio de trabajo de Blockly" at bounding box center [359, 25] width 23 height 12
click at [307, 48] on text "up" at bounding box center [306, 49] width 4 height 4
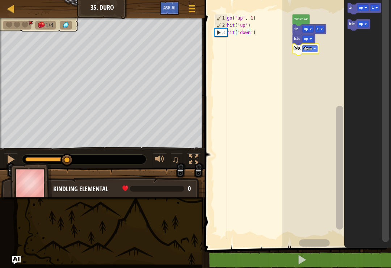
click at [318, 80] on rect "Espacio de trabajo de Blockly" at bounding box center [336, 121] width 109 height 251
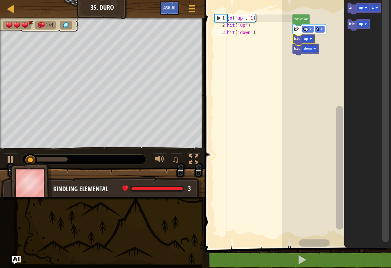
click at [315, 41] on icon "Espacio de trabajo de Blockly" at bounding box center [304, 40] width 23 height 12
click at [307, 38] on text "up" at bounding box center [306, 39] width 4 height 4
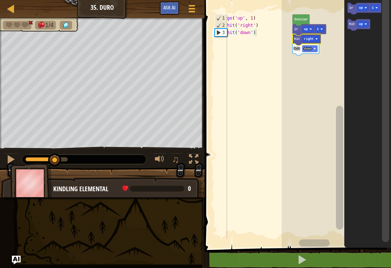
click at [319, 87] on rect "Espacio de trabajo de Blockly" at bounding box center [336, 121] width 109 height 251
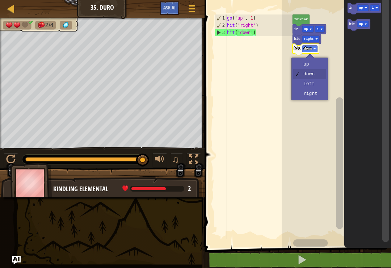
click at [313, 47] on rect "Espacio de trabajo de Blockly" at bounding box center [310, 49] width 15 height 7
click at [320, 82] on rect "Espacio de trabajo de Blockly" at bounding box center [336, 121] width 109 height 251
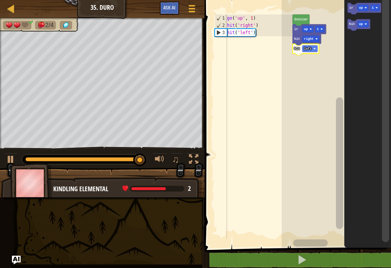
click at [356, 8] on icon "Espacio de trabajo de Blockly" at bounding box center [365, 9] width 34 height 12
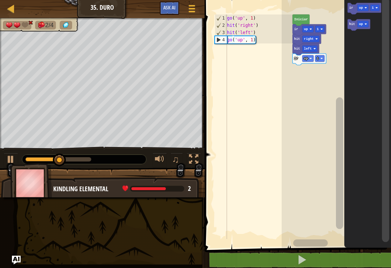
click at [357, 24] on icon "Espacio de trabajo de Blockly" at bounding box center [359, 25] width 23 height 12
click at [354, 24] on text "hit" at bounding box center [353, 24] width 6 height 4
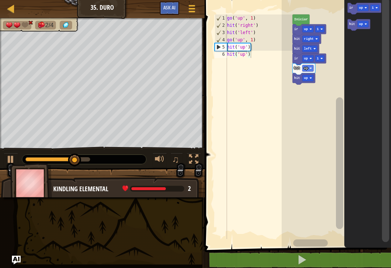
click at [308, 68] on text "up" at bounding box center [306, 69] width 4 height 4
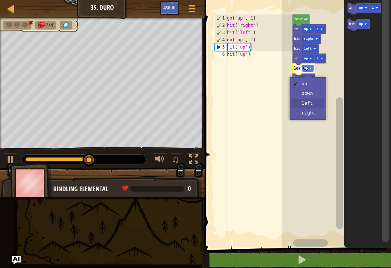
click at [318, 103] on rect "Espacio de trabajo de Blockly" at bounding box center [336, 121] width 109 height 251
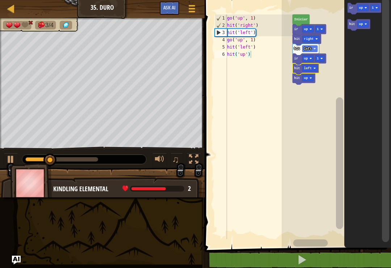
click at [311, 78] on image "Espacio de trabajo de Blockly" at bounding box center [311, 78] width 3 height 3
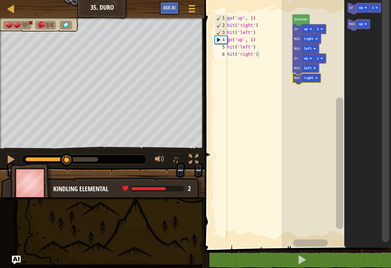
click at [316, 125] on rect "Espacio de trabajo de Blockly" at bounding box center [336, 121] width 109 height 251
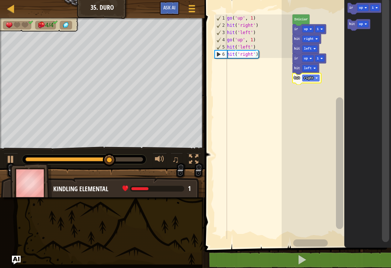
click at [349, 9] on icon "Espacio de trabajo de Blockly" at bounding box center [365, 9] width 34 height 12
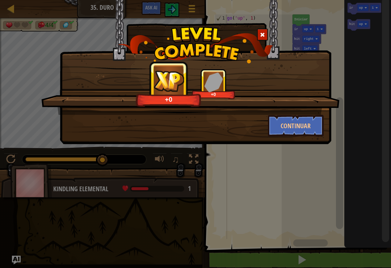
click at [292, 135] on button "Continuar" at bounding box center [296, 126] width 56 height 22
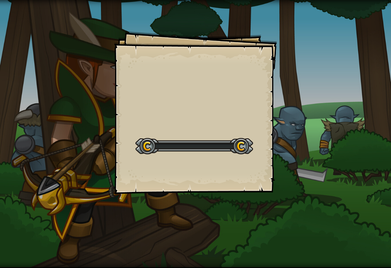
click at [294, 133] on div "Goals Start Level Error al cargar desde el servidor. Intenta refrescar la págin…" at bounding box center [195, 134] width 391 height 268
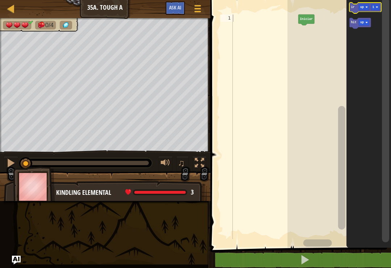
click at [356, 5] on icon "Espacio de trabajo de Blockly" at bounding box center [366, 8] width 32 height 11
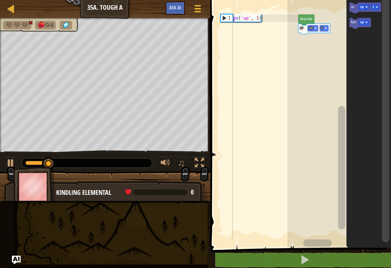
click at [366, 6] on rect "Espacio de trabajo de Blockly" at bounding box center [364, 7] width 11 height 6
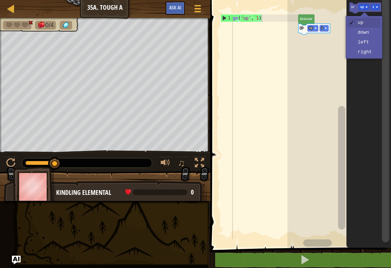
click at [311, 28] on text "up" at bounding box center [311, 28] width 4 height 4
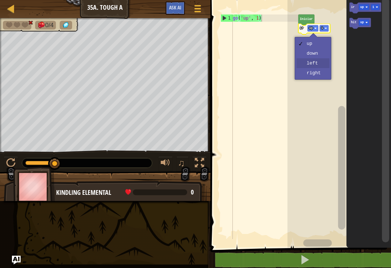
click at [320, 64] on rect "Espacio de trabajo de Blockly" at bounding box center [340, 121] width 104 height 251
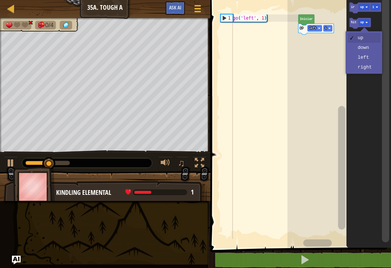
click at [365, 20] on rect "Espacio de trabajo de Blockly" at bounding box center [364, 23] width 11 height 6
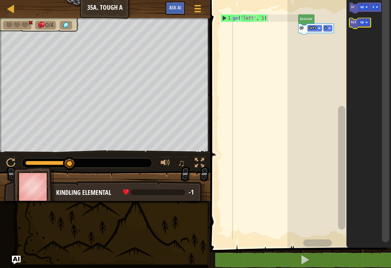
click at [353, 25] on icon "Espacio de trabajo de Blockly" at bounding box center [360, 23] width 21 height 11
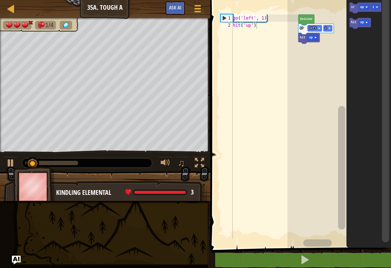
click at [362, 23] on text "up" at bounding box center [363, 23] width 4 height 4
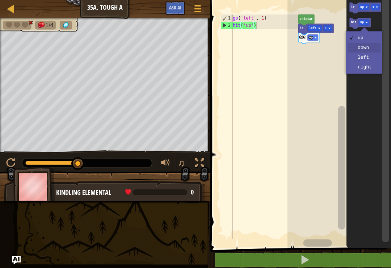
click at [366, 48] on icon "Espacio de trabajo de Blockly" at bounding box center [369, 121] width 45 height 251
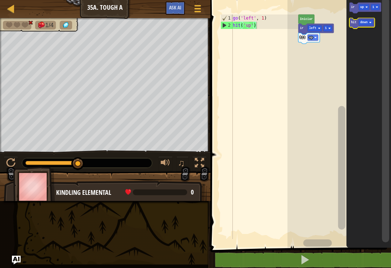
click at [350, 23] on icon "Espacio de trabajo de Blockly" at bounding box center [362, 23] width 25 height 11
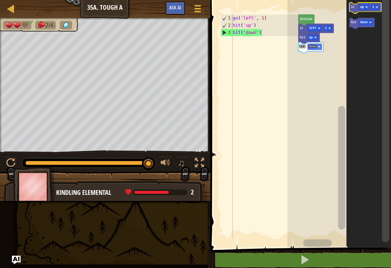
click at [363, 8] on text "up" at bounding box center [363, 7] width 4 height 4
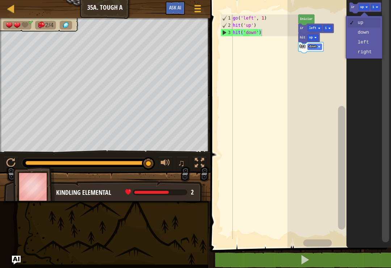
click at [363, 8] on text "up" at bounding box center [363, 7] width 4 height 4
click at [362, 7] on text "up" at bounding box center [363, 7] width 4 height 4
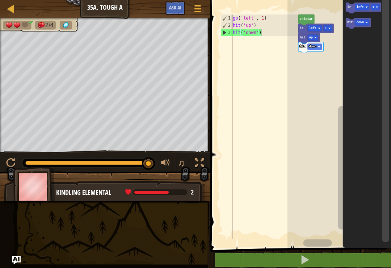
click at [366, 45] on icon "Espacio de trabajo de Blockly" at bounding box center [367, 121] width 48 height 251
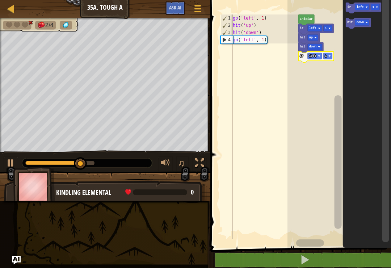
click at [366, 21] on rect "Espacio de trabajo de Blockly" at bounding box center [362, 23] width 14 height 6
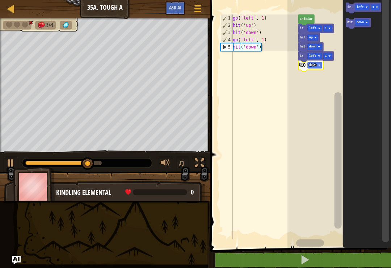
click at [365, 20] on rect "Espacio de trabajo de Blockly" at bounding box center [362, 23] width 14 height 6
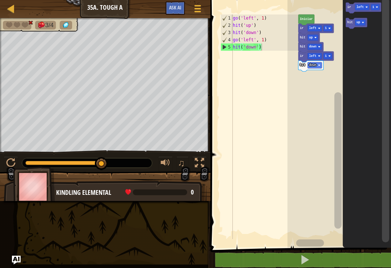
click at [348, 22] on text "hit" at bounding box center [350, 23] width 5 height 4
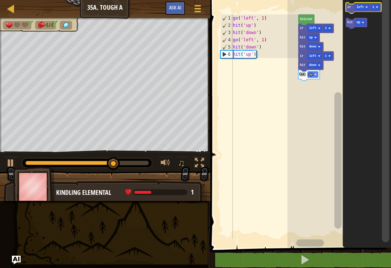
click at [350, 8] on text "ir" at bounding box center [350, 7] width 4 height 4
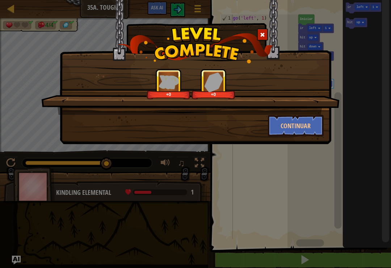
click at [299, 130] on button "Continuar" at bounding box center [296, 126] width 56 height 22
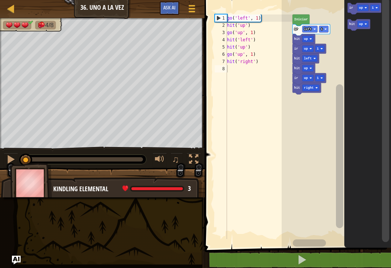
click at [336, 254] on button at bounding box center [302, 260] width 189 height 17
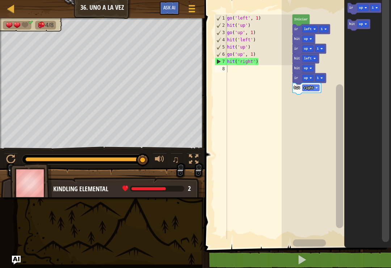
click at [369, 11] on rect "Espacio de trabajo de Blockly" at bounding box center [363, 8] width 11 height 7
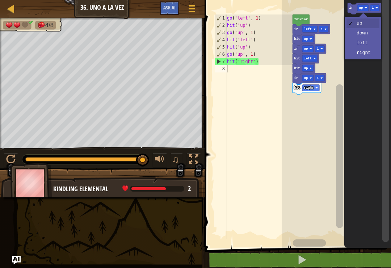
click at [374, 55] on icon "Espacio de trabajo de Blockly" at bounding box center [368, 121] width 47 height 251
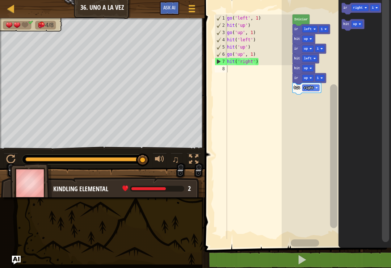
click at [345, 8] on text "ir" at bounding box center [346, 8] width 4 height 4
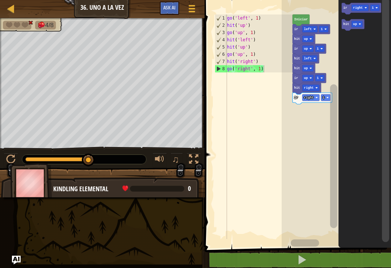
click at [345, 28] on icon "Espacio de trabajo de Blockly" at bounding box center [353, 25] width 23 height 12
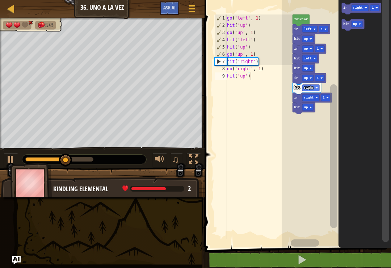
click at [347, 26] on text "hit" at bounding box center [347, 24] width 6 height 4
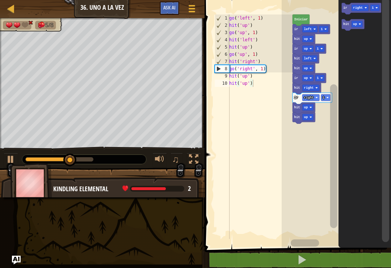
click at [307, 117] on text "up" at bounding box center [306, 118] width 4 height 4
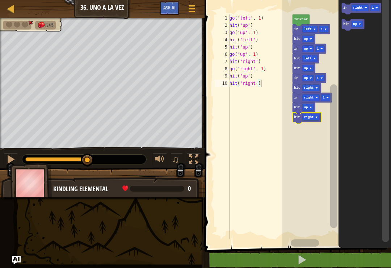
click at [321, 162] on rect "Espacio de trabajo de Blockly" at bounding box center [336, 121] width 109 height 251
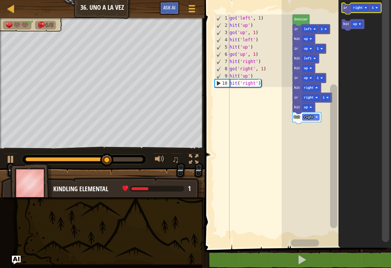
click at [348, 10] on icon "Espacio de trabajo de Blockly" at bounding box center [361, 9] width 39 height 12
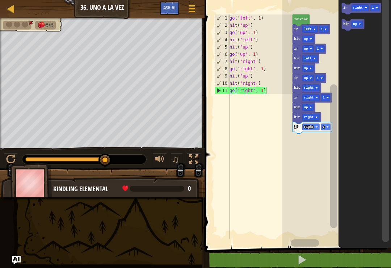
click at [364, 22] on icon "Espacio de trabajo de Blockly" at bounding box center [353, 25] width 23 height 12
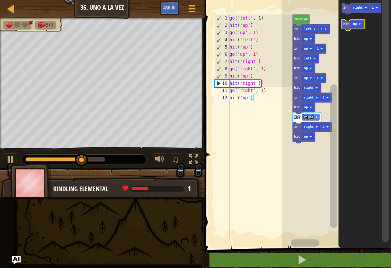
click at [355, 24] on text "up" at bounding box center [356, 24] width 4 height 4
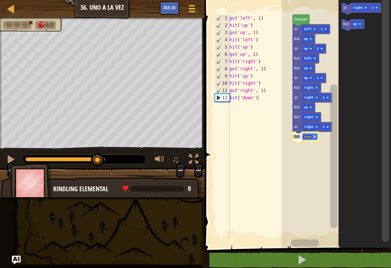
click at [317, 162] on rect "Espacio de trabajo de Blockly" at bounding box center [336, 121] width 109 height 251
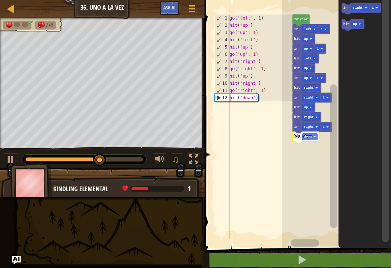
click at [363, 4] on icon "Espacio de trabajo de Blockly" at bounding box center [361, 9] width 39 height 12
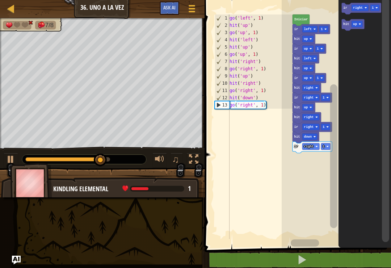
click at [358, 8] on text "right" at bounding box center [359, 8] width 10 height 4
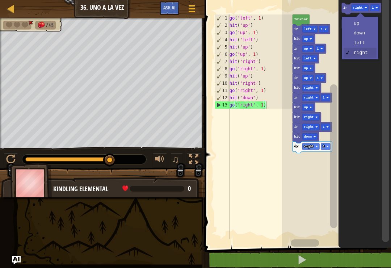
click at [317, 148] on rect "Espacio de trabajo de Blockly" at bounding box center [311, 146] width 17 height 7
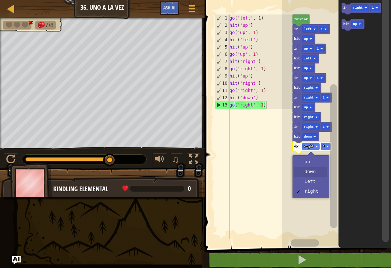
click at [321, 172] on rect "Espacio de trabajo de Blockly" at bounding box center [336, 121] width 109 height 251
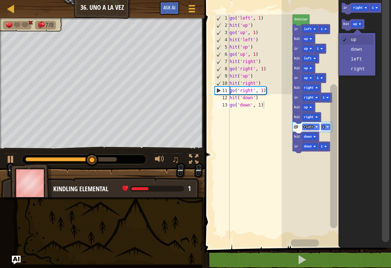
click at [358, 23] on rect "Espacio de trabajo de Blockly" at bounding box center [357, 24] width 11 height 7
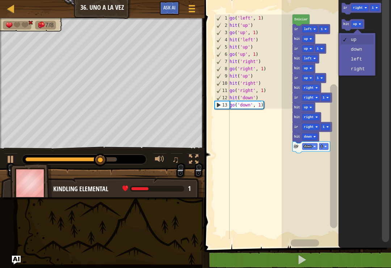
click at [371, 70] on icon "Espacio de trabajo de Blockly" at bounding box center [365, 121] width 53 height 251
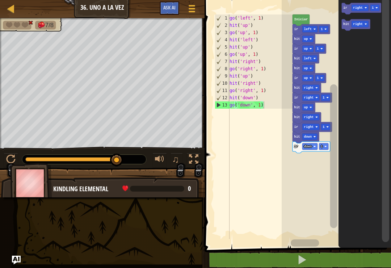
click at [346, 22] on icon "Espacio de trabajo de Blockly" at bounding box center [356, 25] width 29 height 12
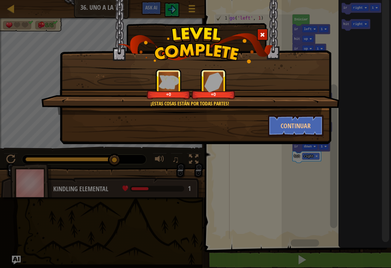
click at [307, 127] on button "Continuar" at bounding box center [296, 126] width 56 height 22
